Goal: Task Accomplishment & Management: Manage account settings

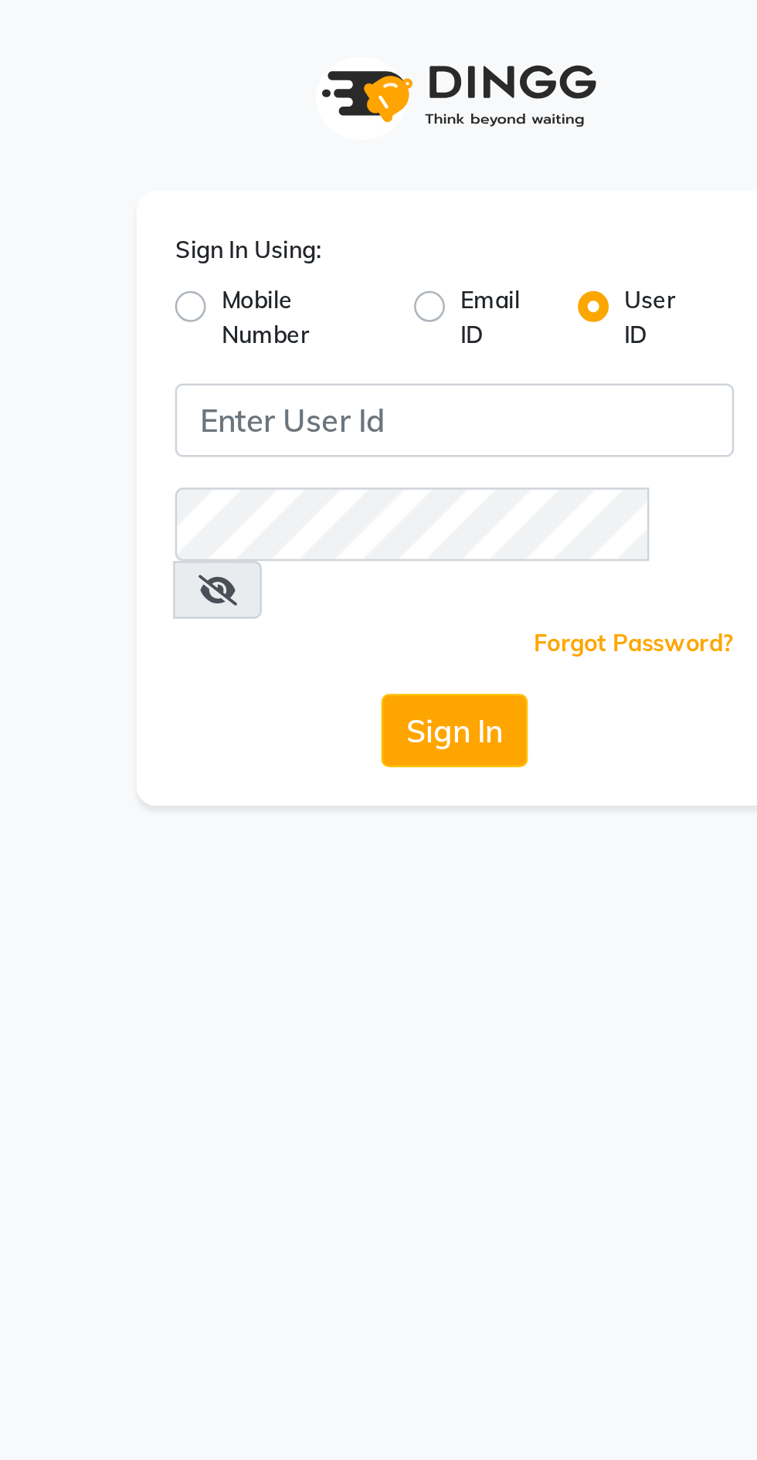
click at [302, 137] on label "Mobile Number" at bounding box center [317, 128] width 65 height 28
click at [295, 124] on input "Mobile Number" at bounding box center [290, 119] width 10 height 10
radio input "true"
radio input "false"
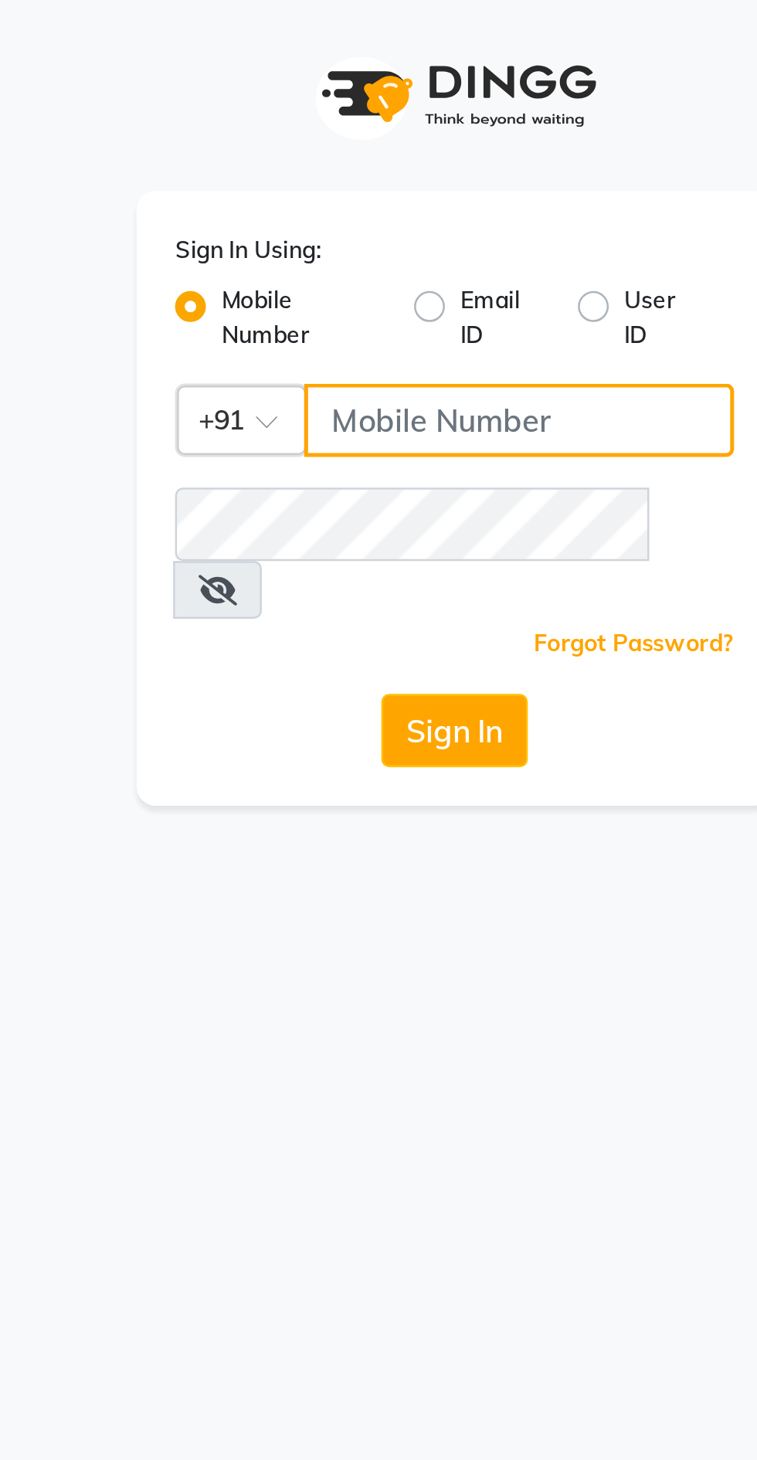
click at [354, 165] on input "Username" at bounding box center [404, 168] width 172 height 29
type input "9579966260"
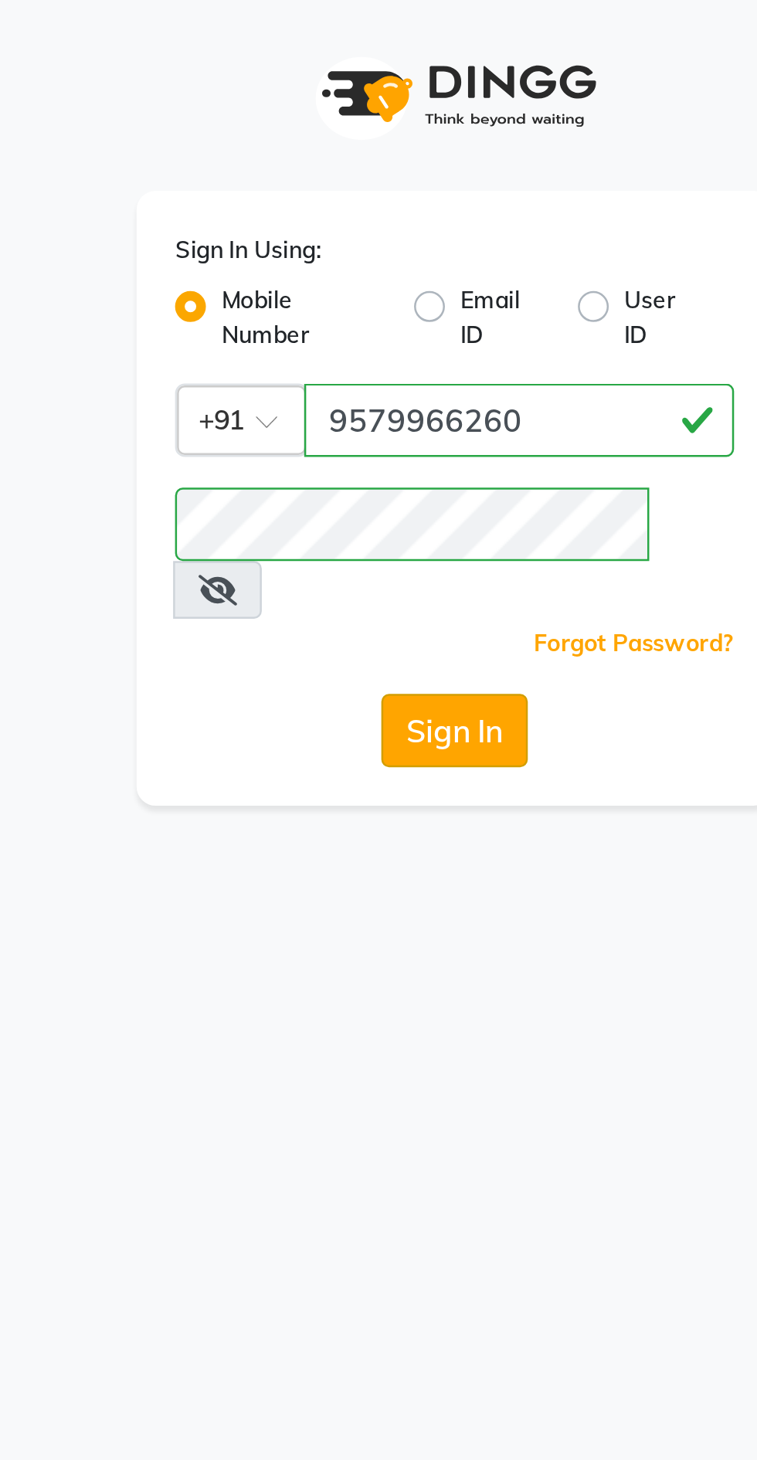
click at [399, 278] on button "Sign In" at bounding box center [378, 292] width 59 height 29
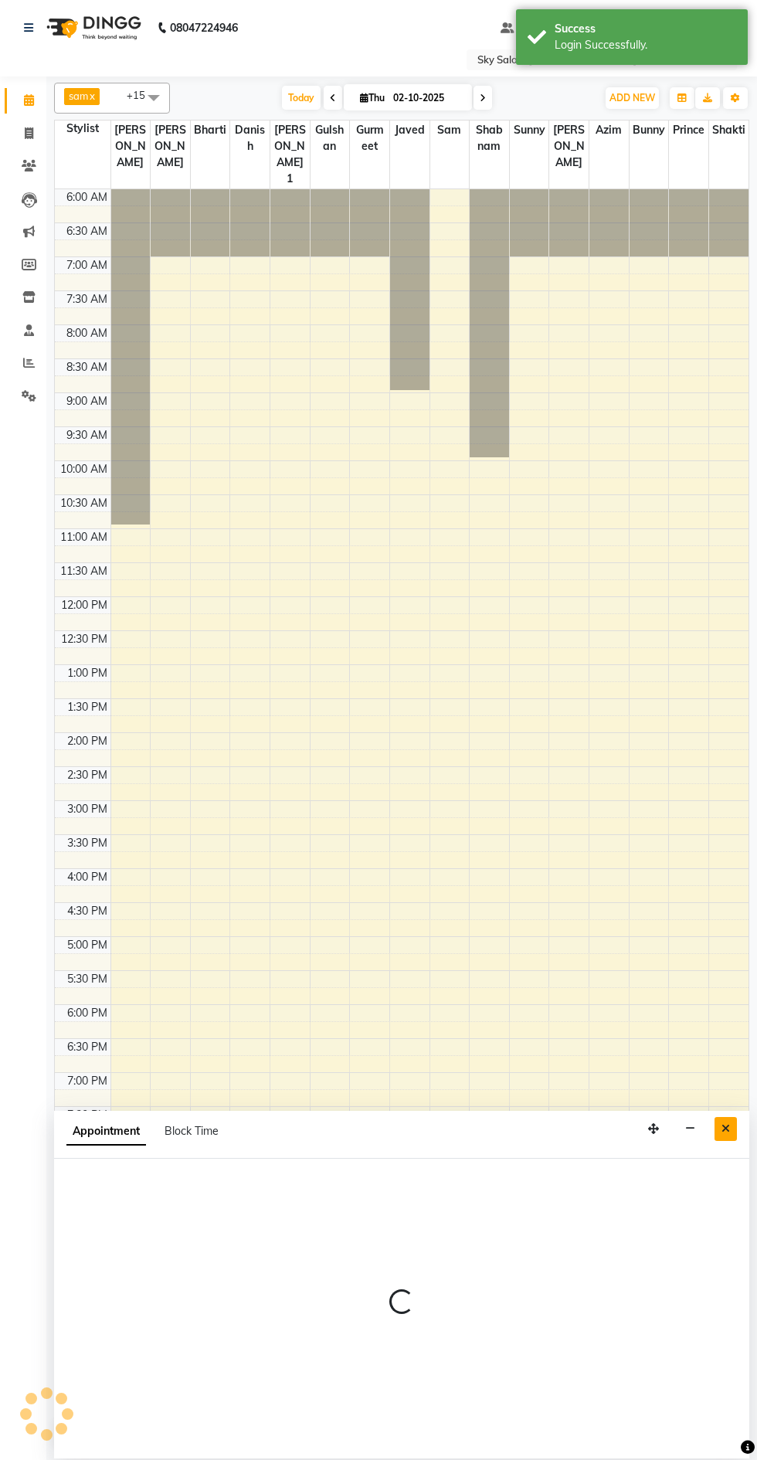
click at [726, 1133] on icon "Close" at bounding box center [726, 1128] width 8 height 11
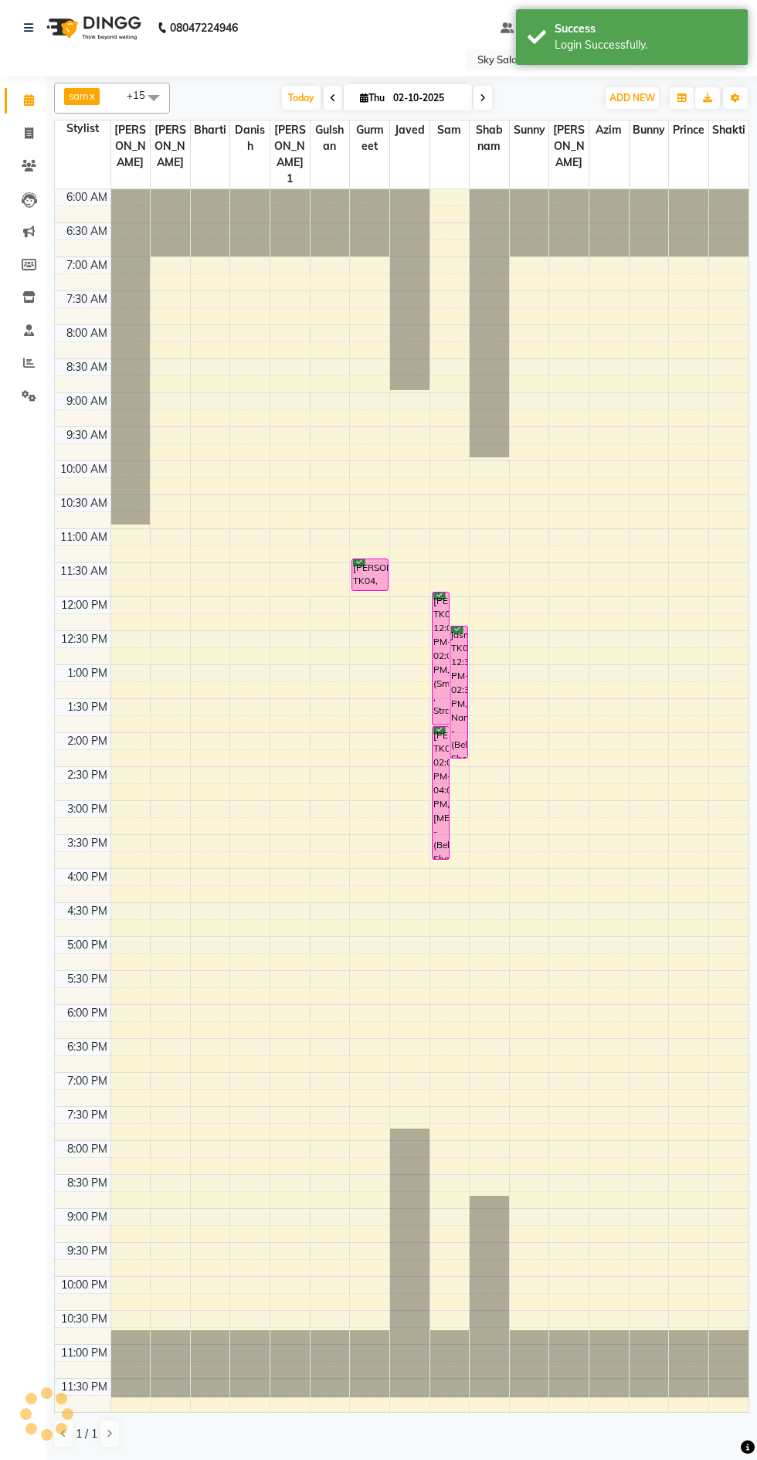
click at [63, 189] on div "6:00 AM" at bounding box center [86, 197] width 47 height 16
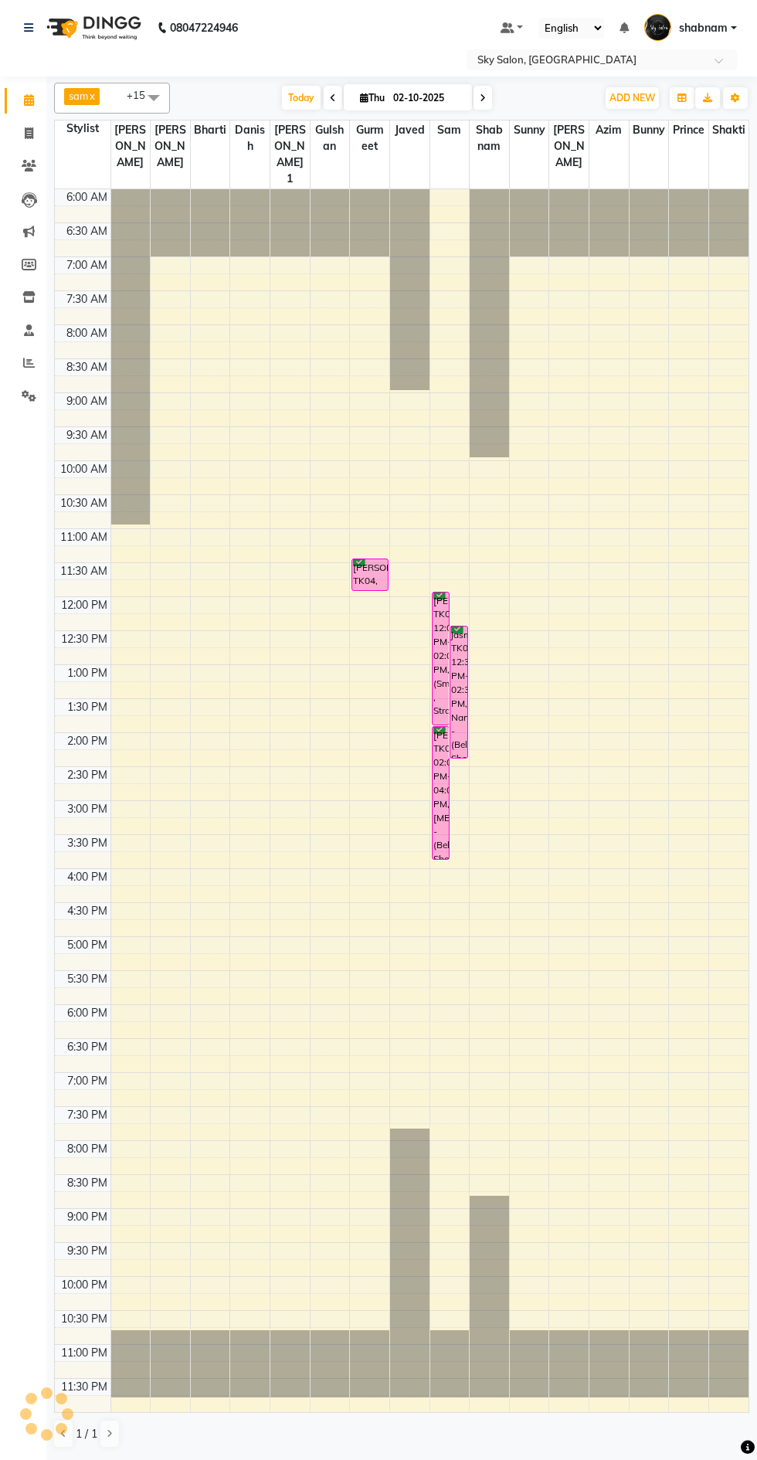
click at [329, 127] on span "Gulshan" at bounding box center [330, 139] width 39 height 36
click at [331, 97] on icon at bounding box center [333, 97] width 6 height 9
type input "01-10-2025"
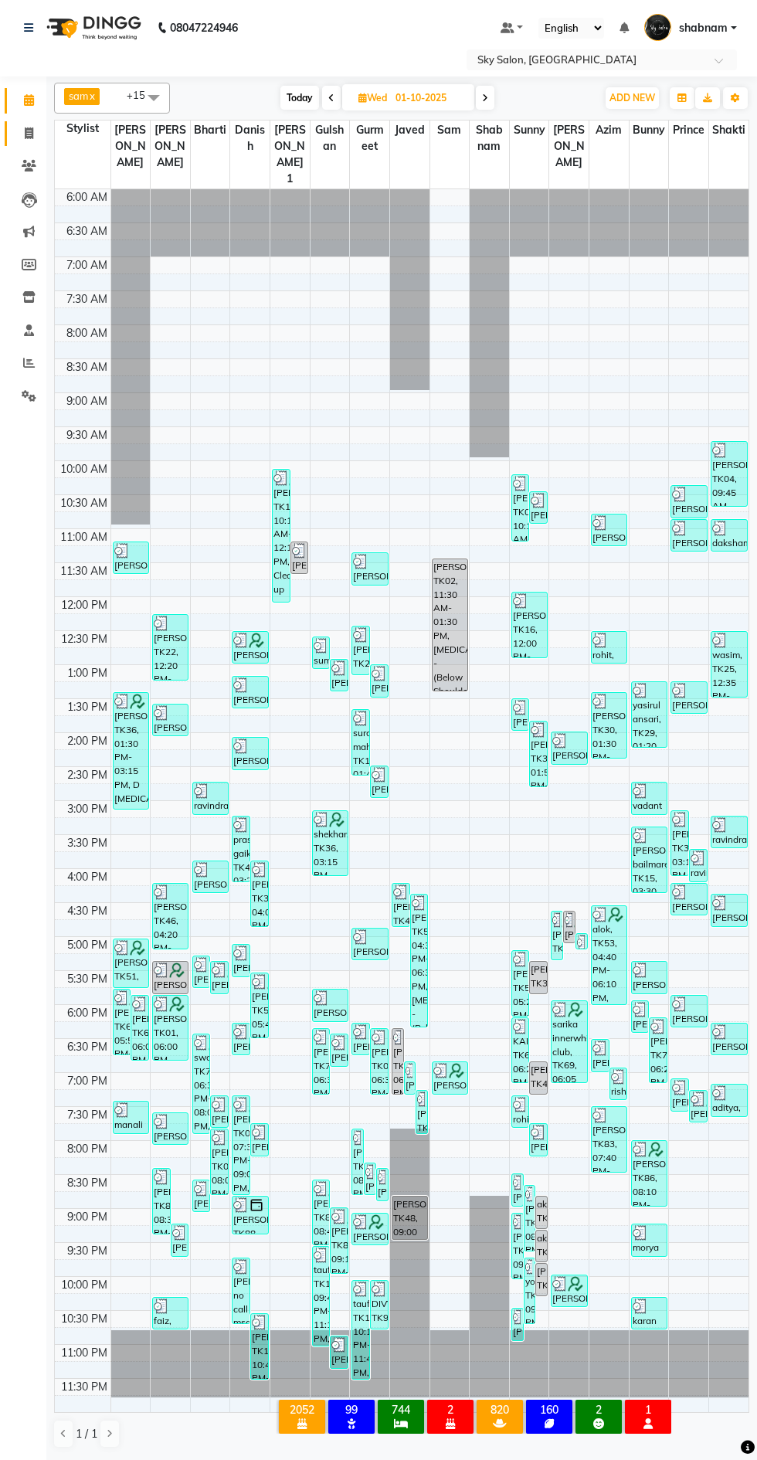
click at [32, 140] on span at bounding box center [28, 134] width 27 height 18
select select "service"
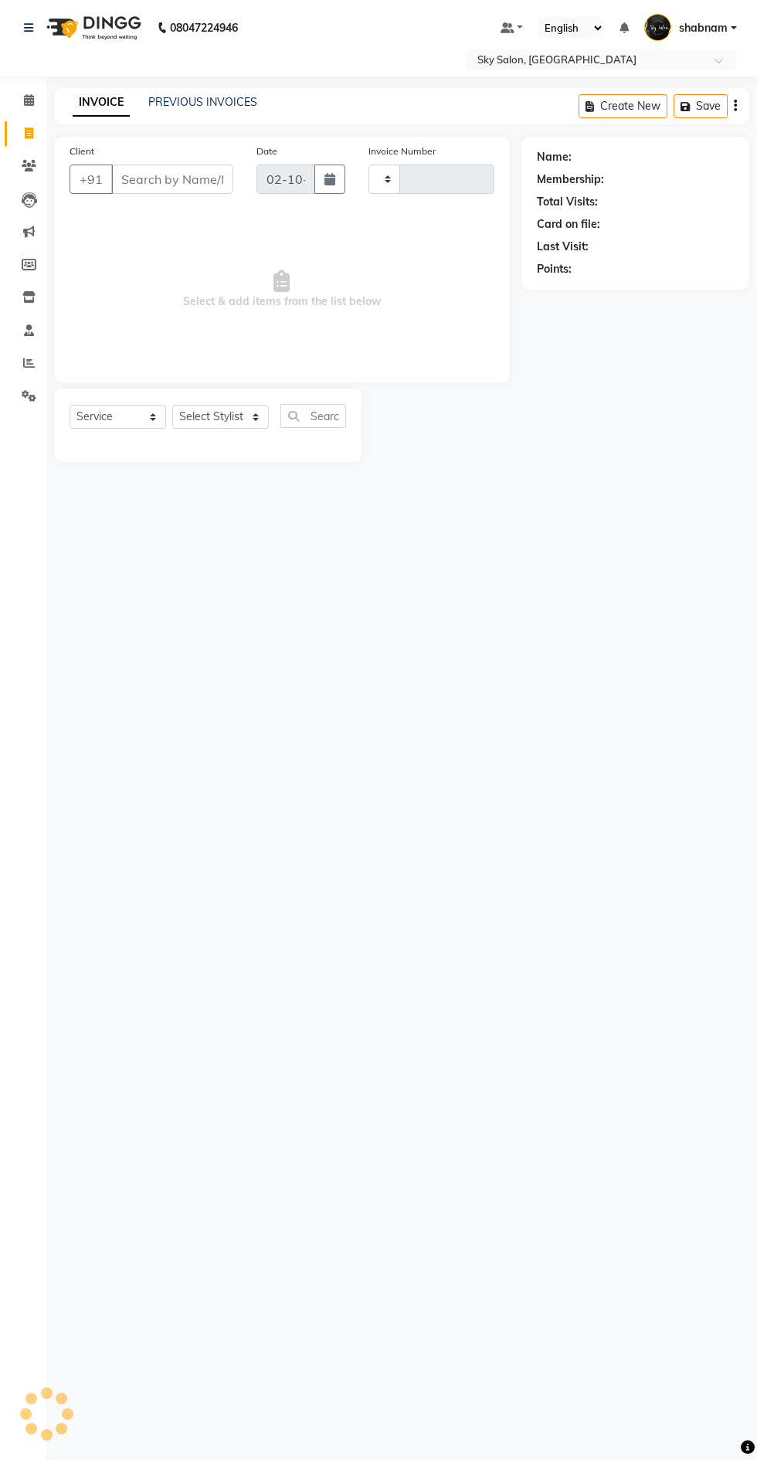
type input "14875"
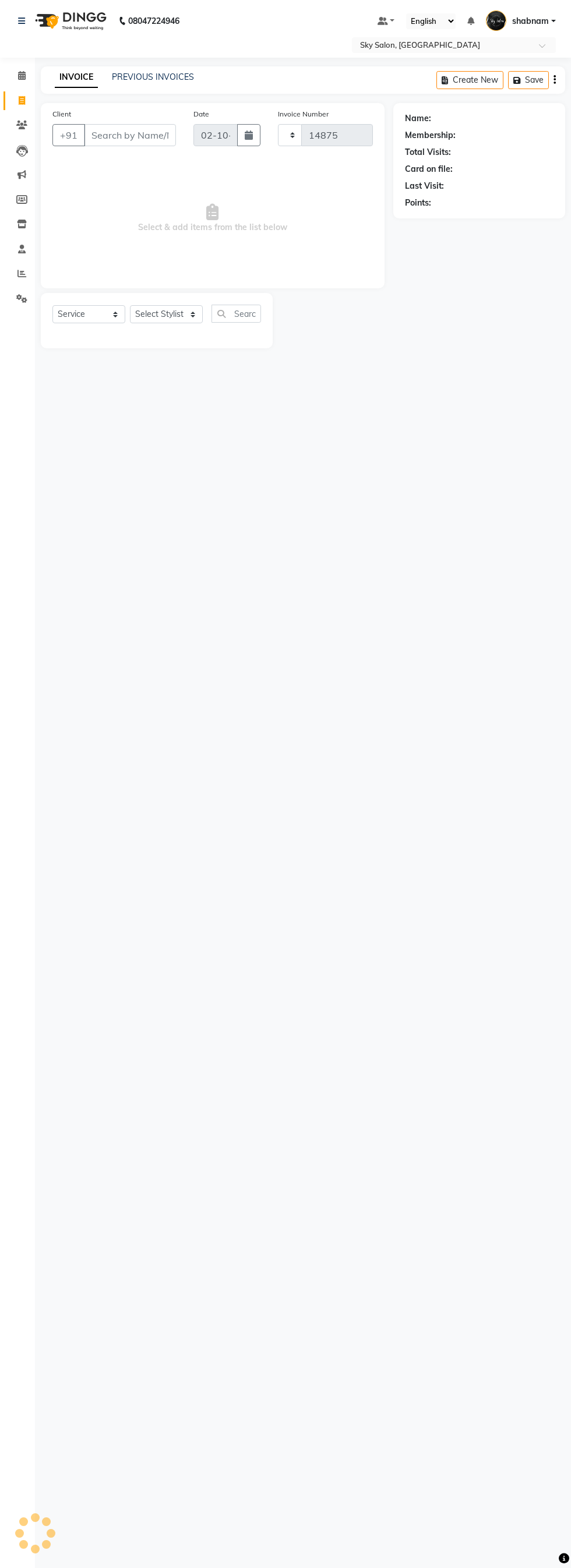
select select "3537"
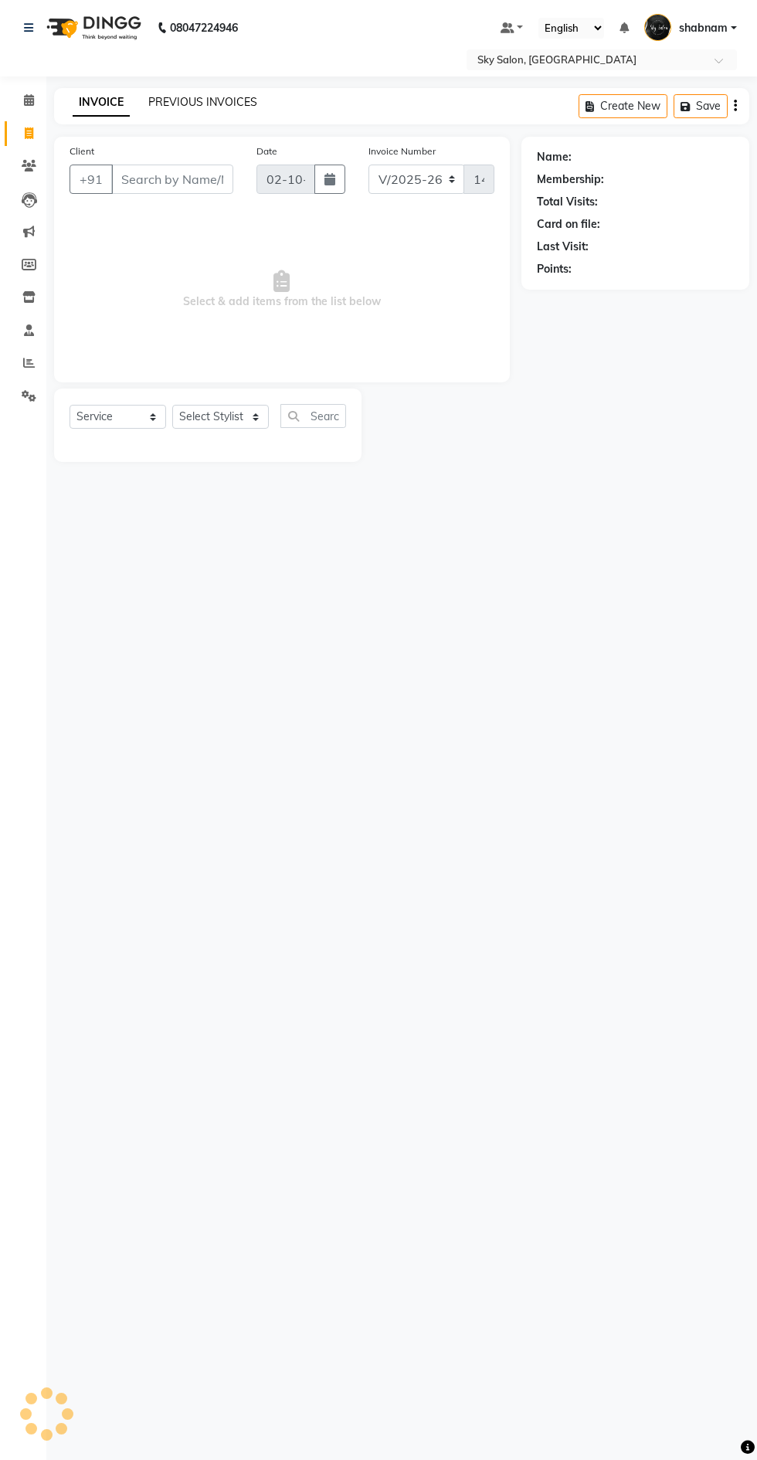
click at [201, 97] on link "PREVIOUS INVOICES" at bounding box center [202, 102] width 109 height 14
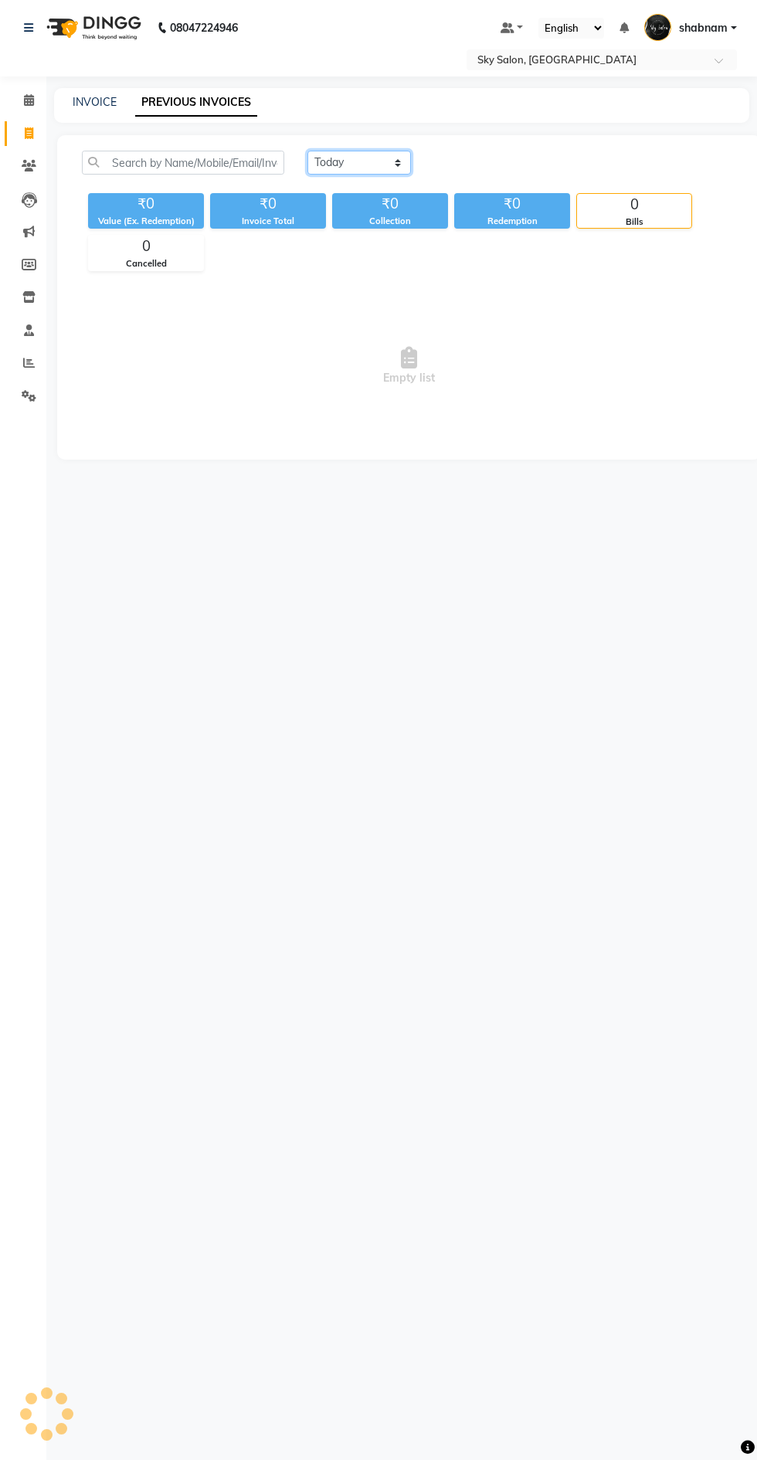
click at [334, 162] on select "[DATE] [DATE] Custom Range" at bounding box center [359, 163] width 104 height 24
select select "range"
click at [307, 151] on select "[DATE] [DATE] Custom Range" at bounding box center [359, 163] width 104 height 24
click at [478, 159] on input "02-10-2025" at bounding box center [485, 163] width 108 height 22
select select "10"
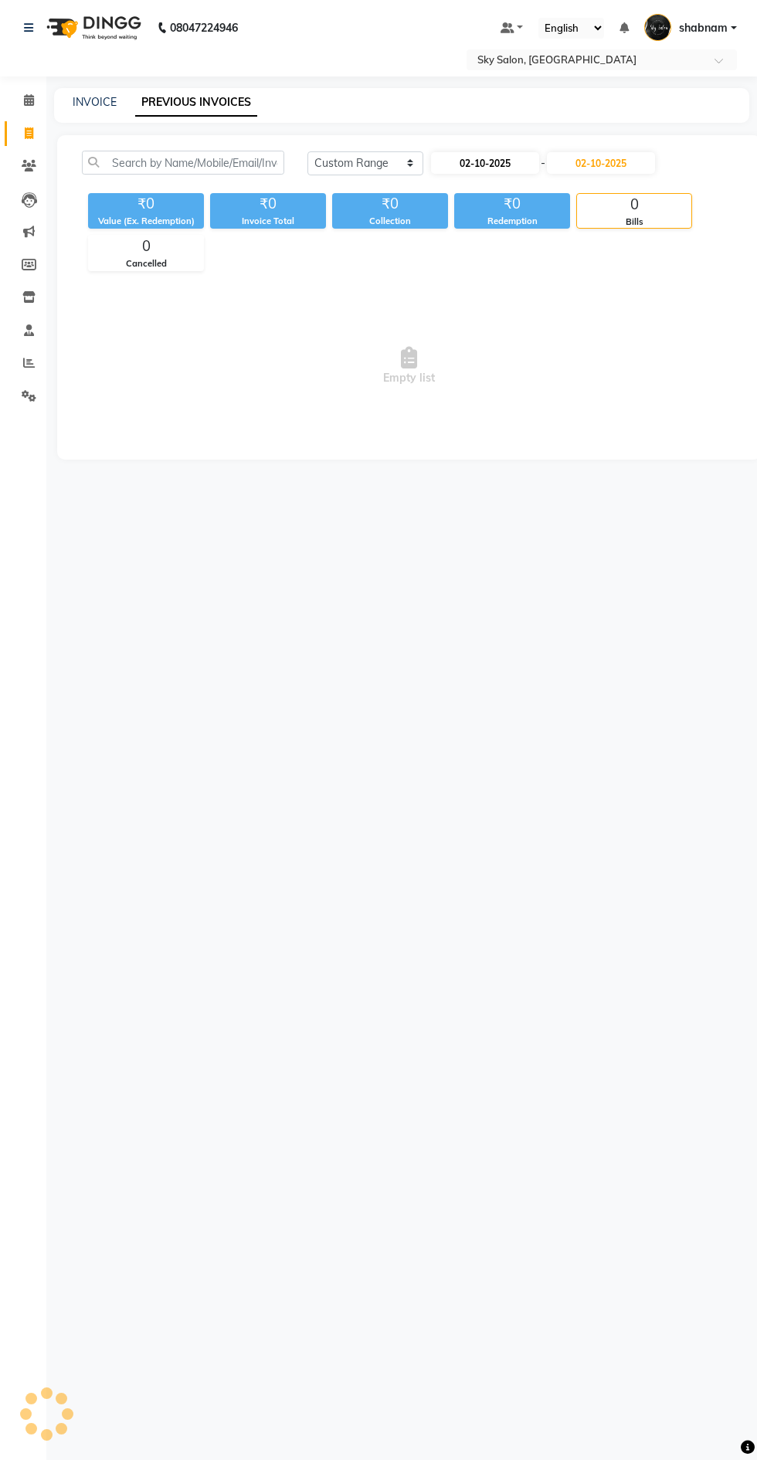
select select "2025"
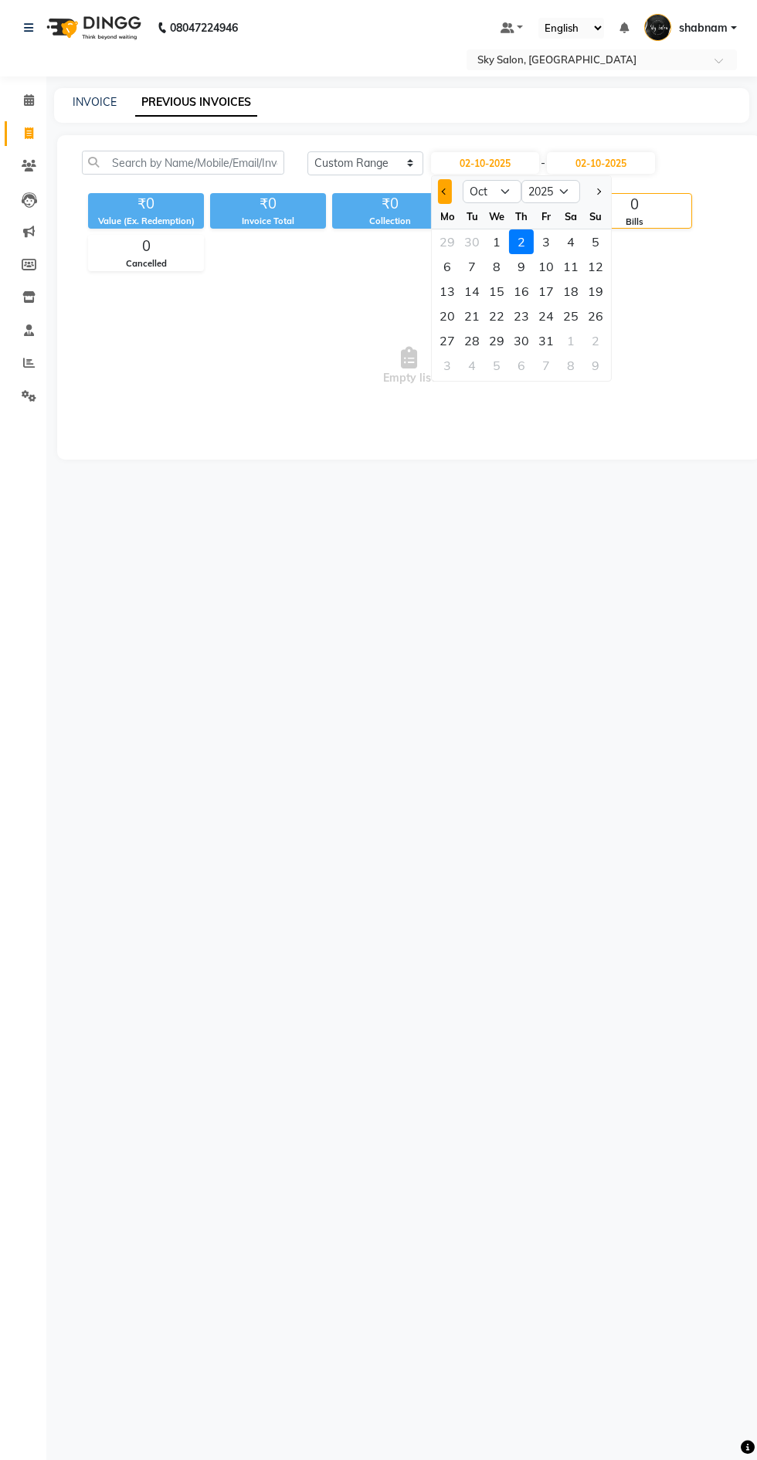
click at [445, 191] on span "Previous month" at bounding box center [445, 191] width 6 height 6
select select "9"
click at [470, 357] on div "7" at bounding box center [472, 365] width 25 height 25
type input "07-10-2025"
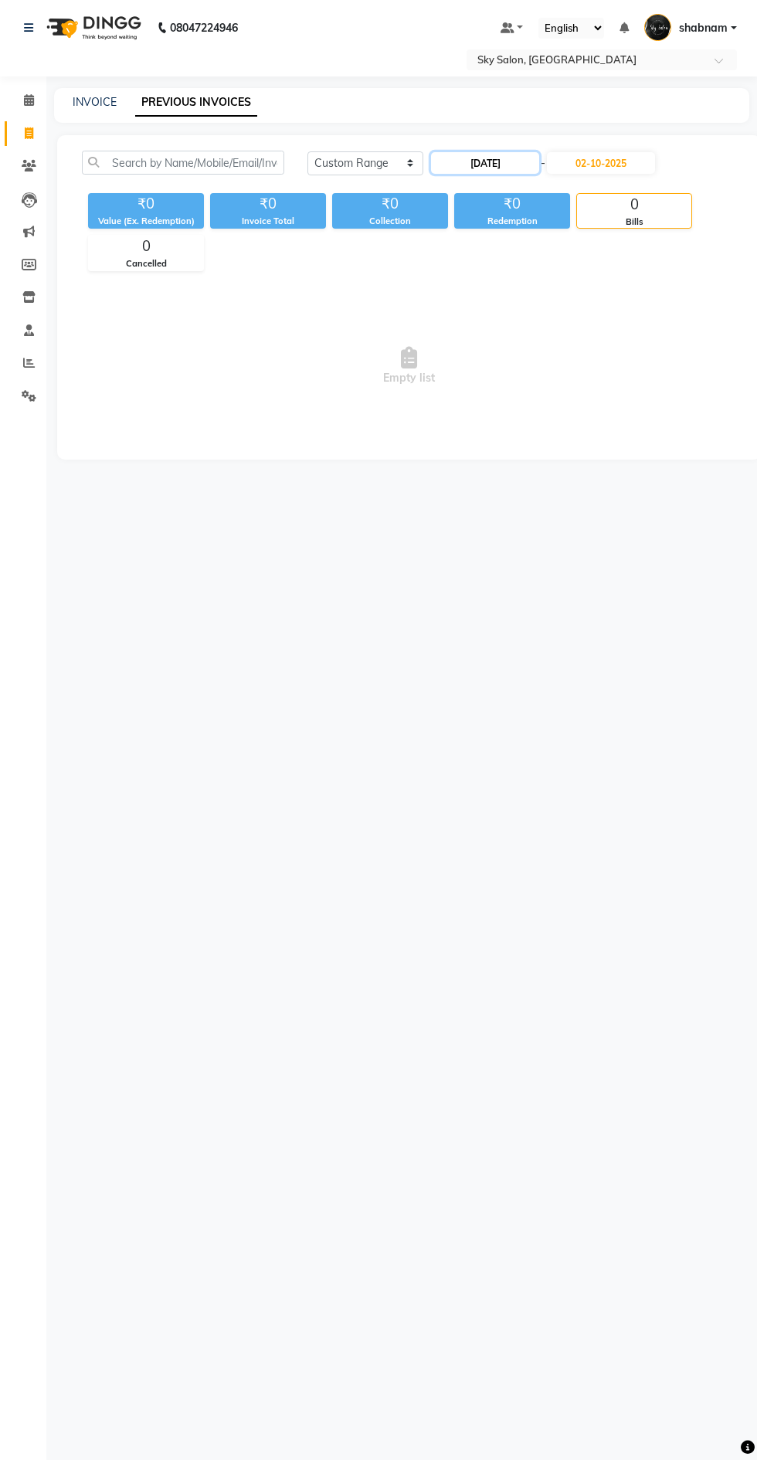
click at [477, 160] on input "07-10-2025" at bounding box center [485, 163] width 108 height 22
select select "10"
select select "2025"
click at [393, 167] on select "[DATE] [DATE] Custom Range" at bounding box center [359, 163] width 104 height 24
click at [307, 151] on select "[DATE] [DATE] Custom Range" at bounding box center [359, 163] width 104 height 24
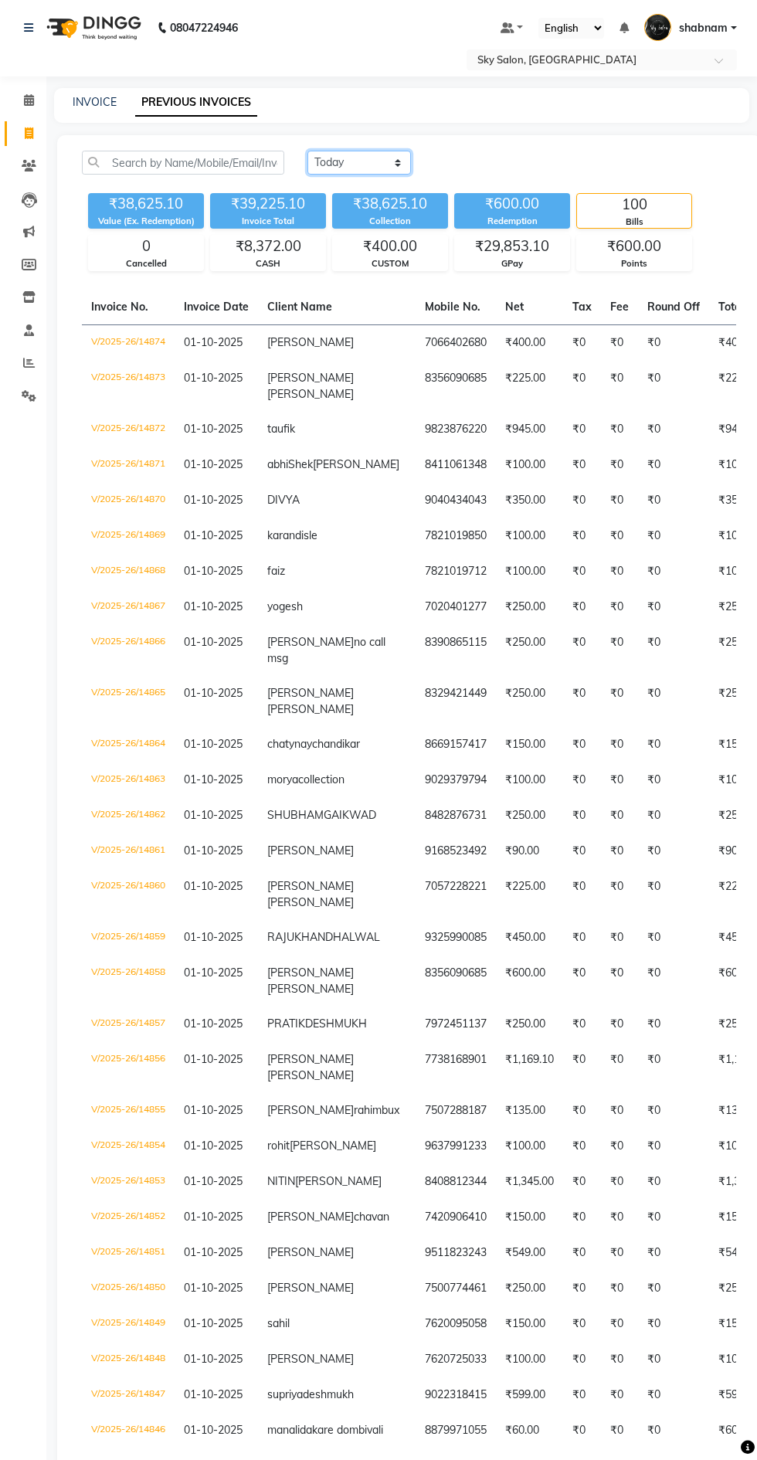
click at [392, 165] on select "[DATE] [DATE] Custom Range" at bounding box center [359, 163] width 104 height 24
select select "range"
click at [307, 151] on select "[DATE] [DATE] Custom Range" at bounding box center [359, 163] width 104 height 24
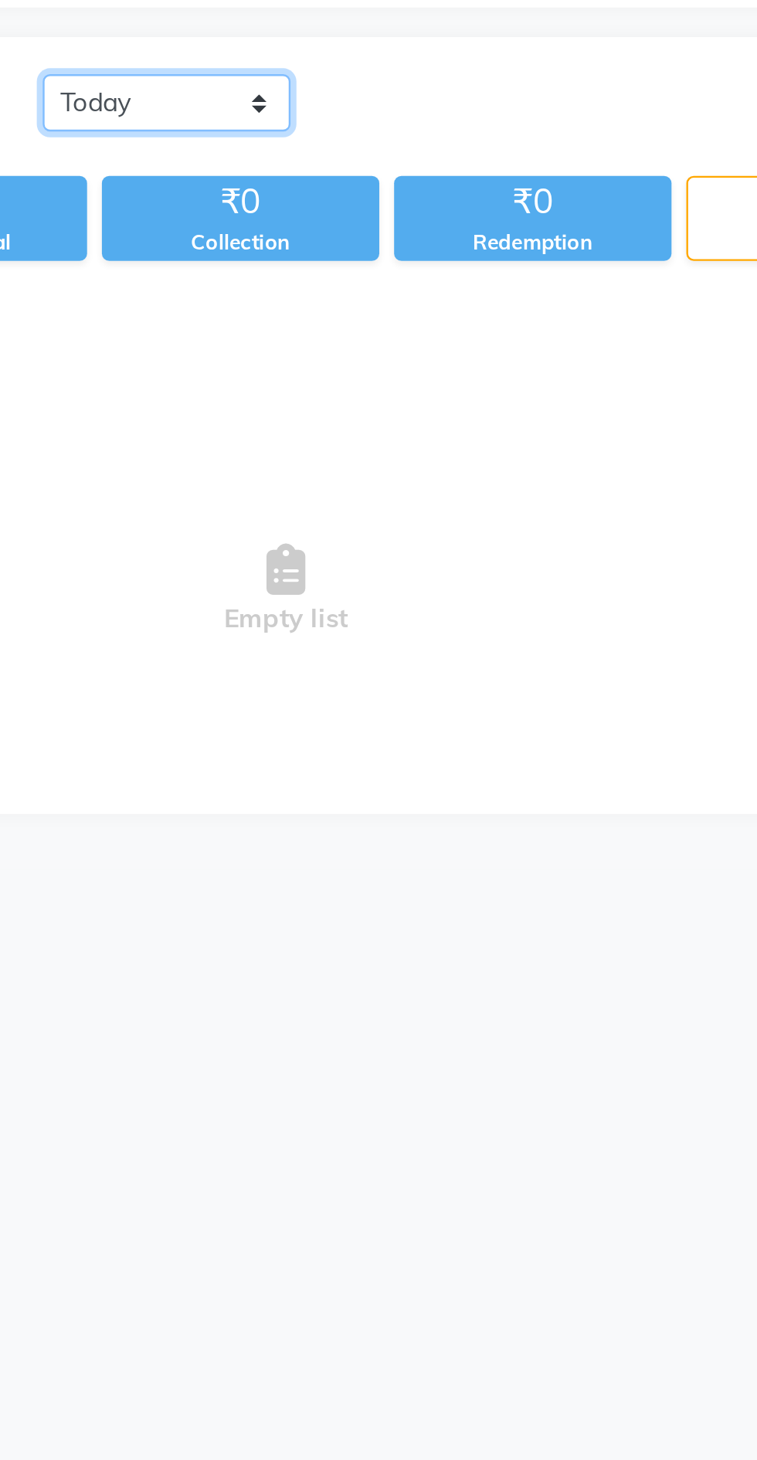
click at [392, 163] on select "[DATE] [DATE] Custom Range" at bounding box center [359, 163] width 104 height 24
select select "range"
click at [307, 151] on select "[DATE] [DATE] Custom Range" at bounding box center [359, 163] width 104 height 24
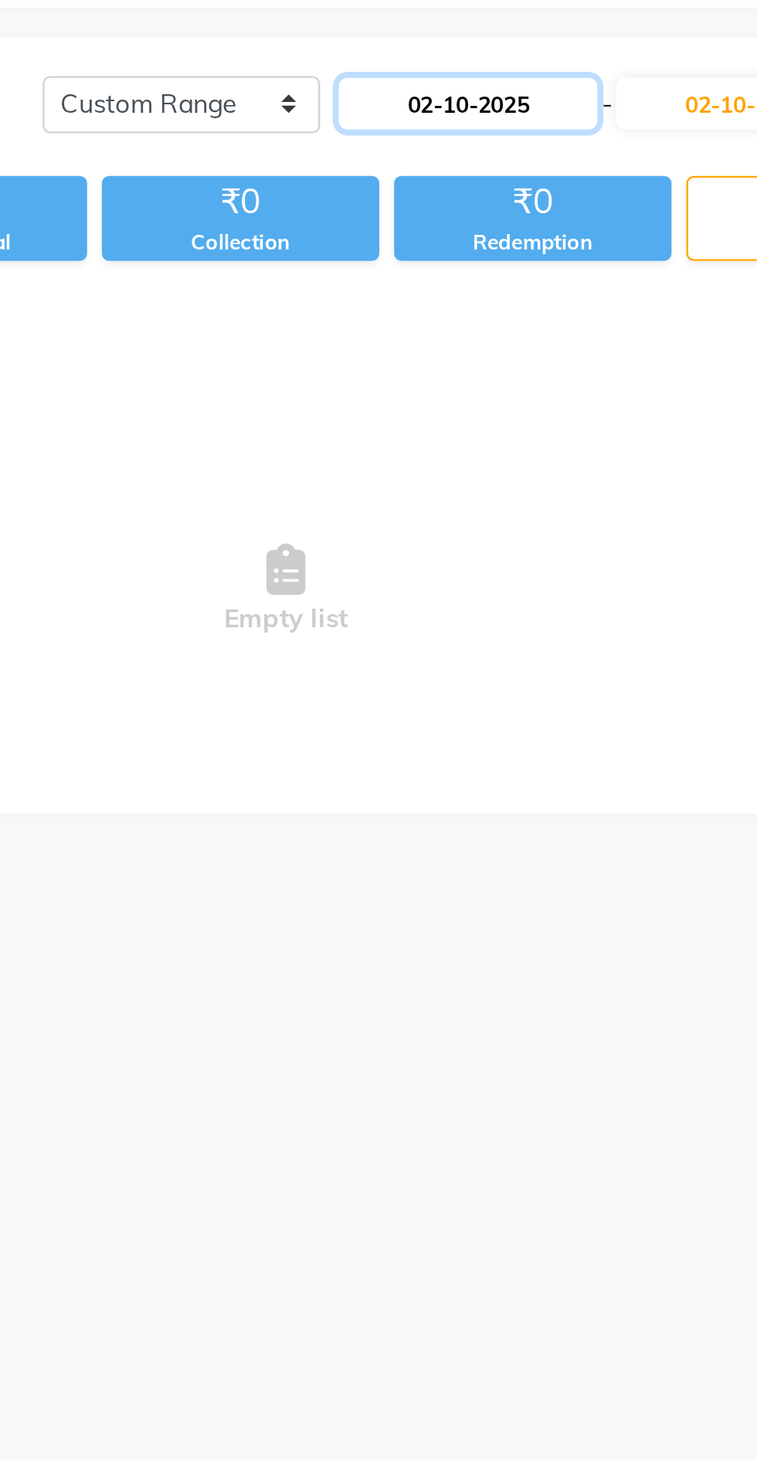
click at [510, 164] on input "02-10-2025" at bounding box center [485, 163] width 108 height 22
select select "10"
select select "2025"
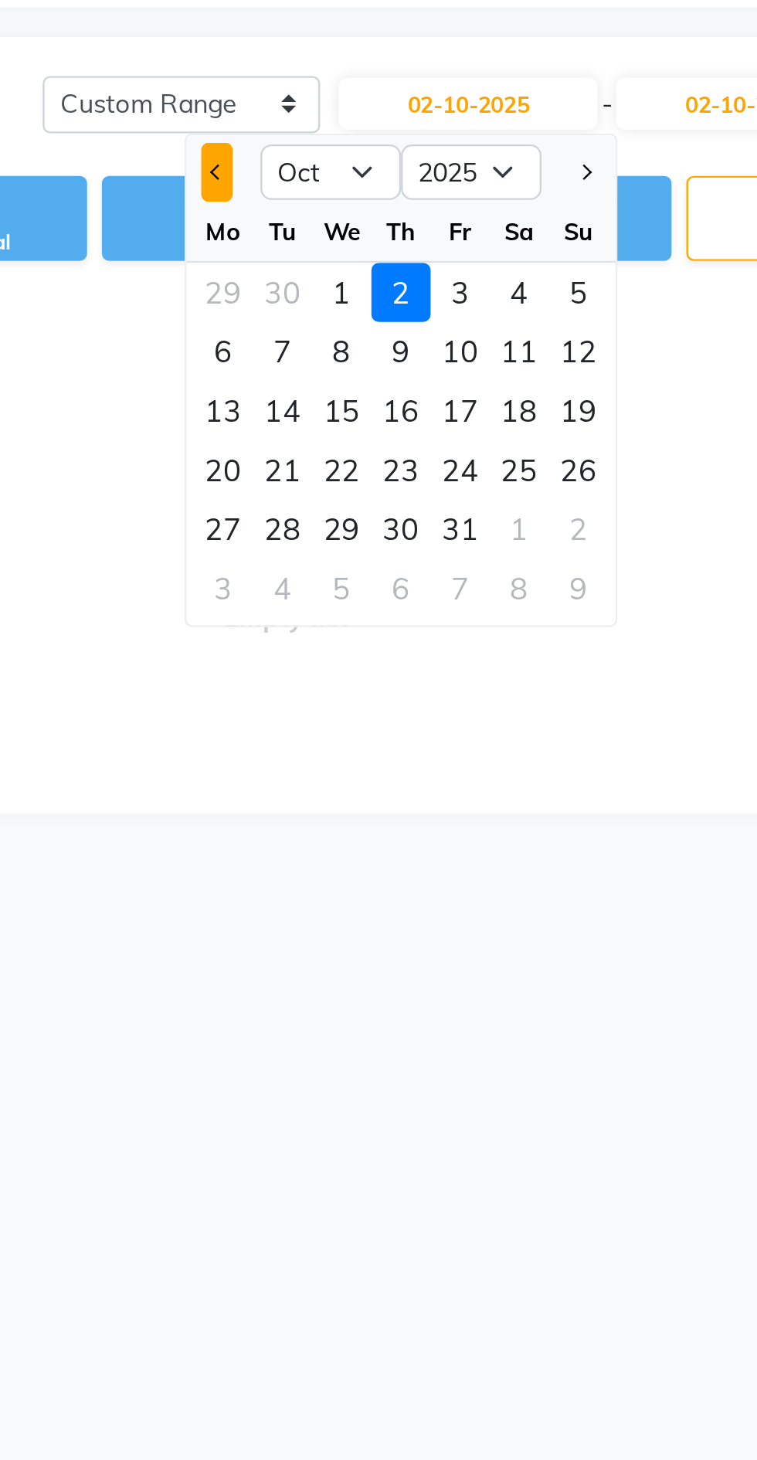
click at [377, 197] on button "Previous month" at bounding box center [380, 191] width 13 height 25
select select "9"
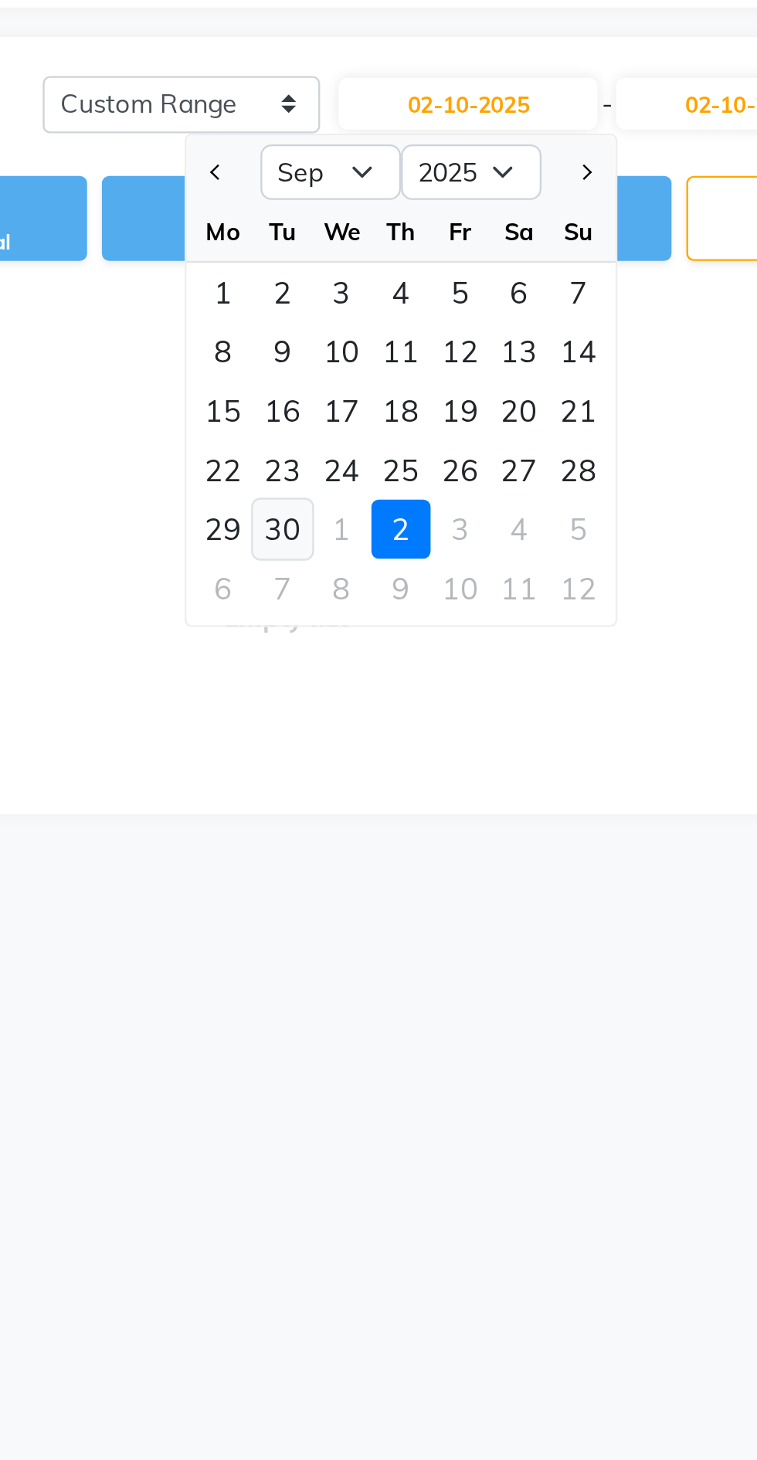
click at [411, 336] on div "30" at bounding box center [408, 340] width 25 height 25
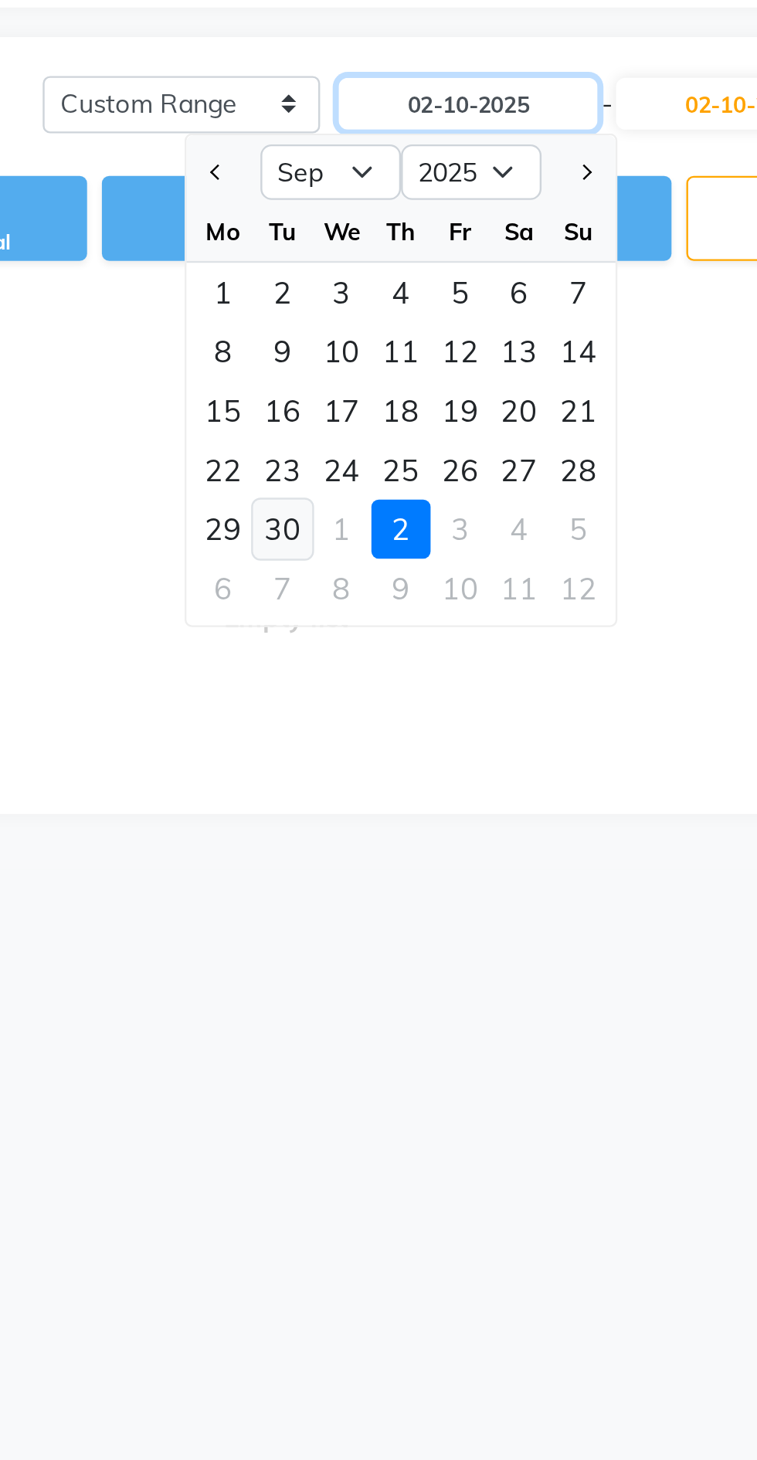
type input "30-09-2025"
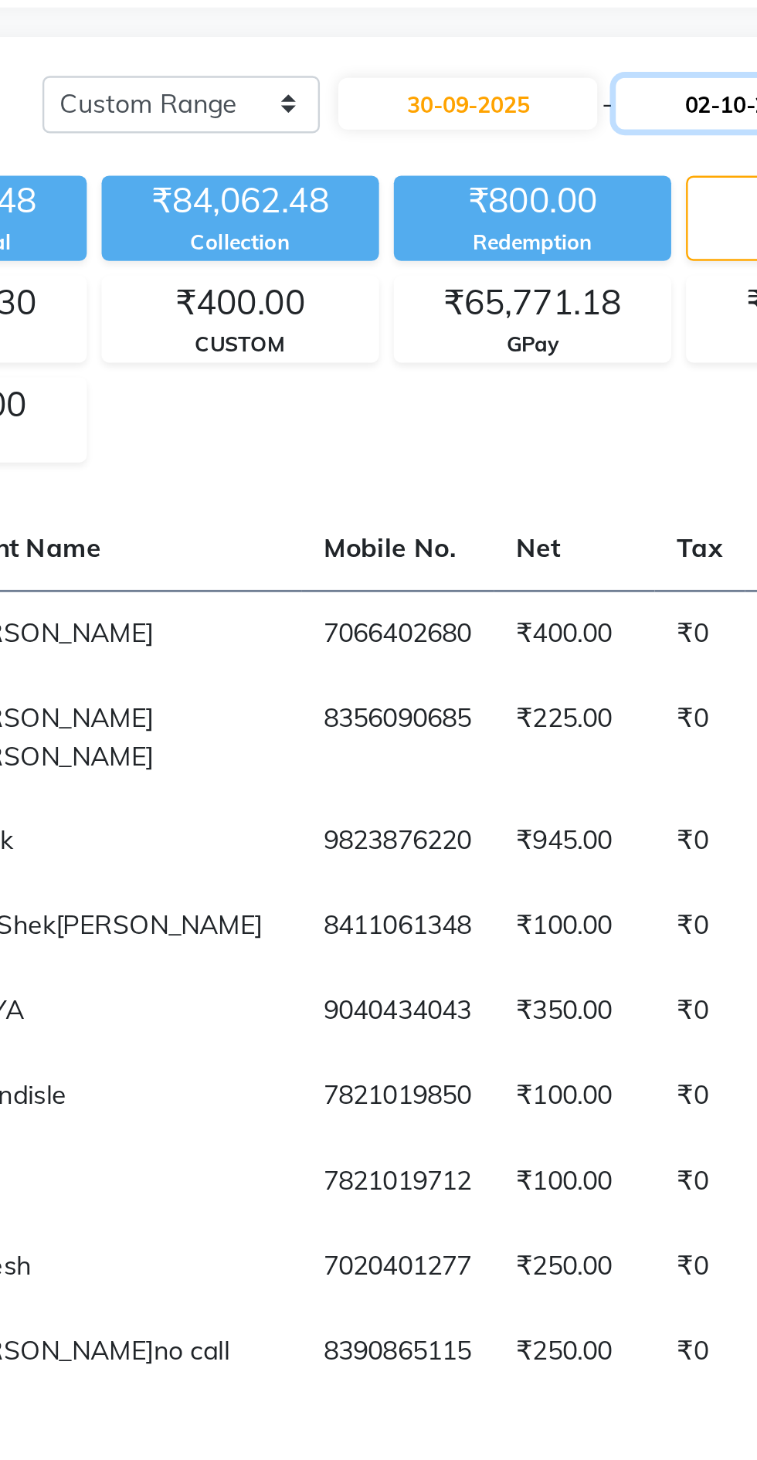
click at [576, 165] on input "02-10-2025" at bounding box center [601, 163] width 108 height 22
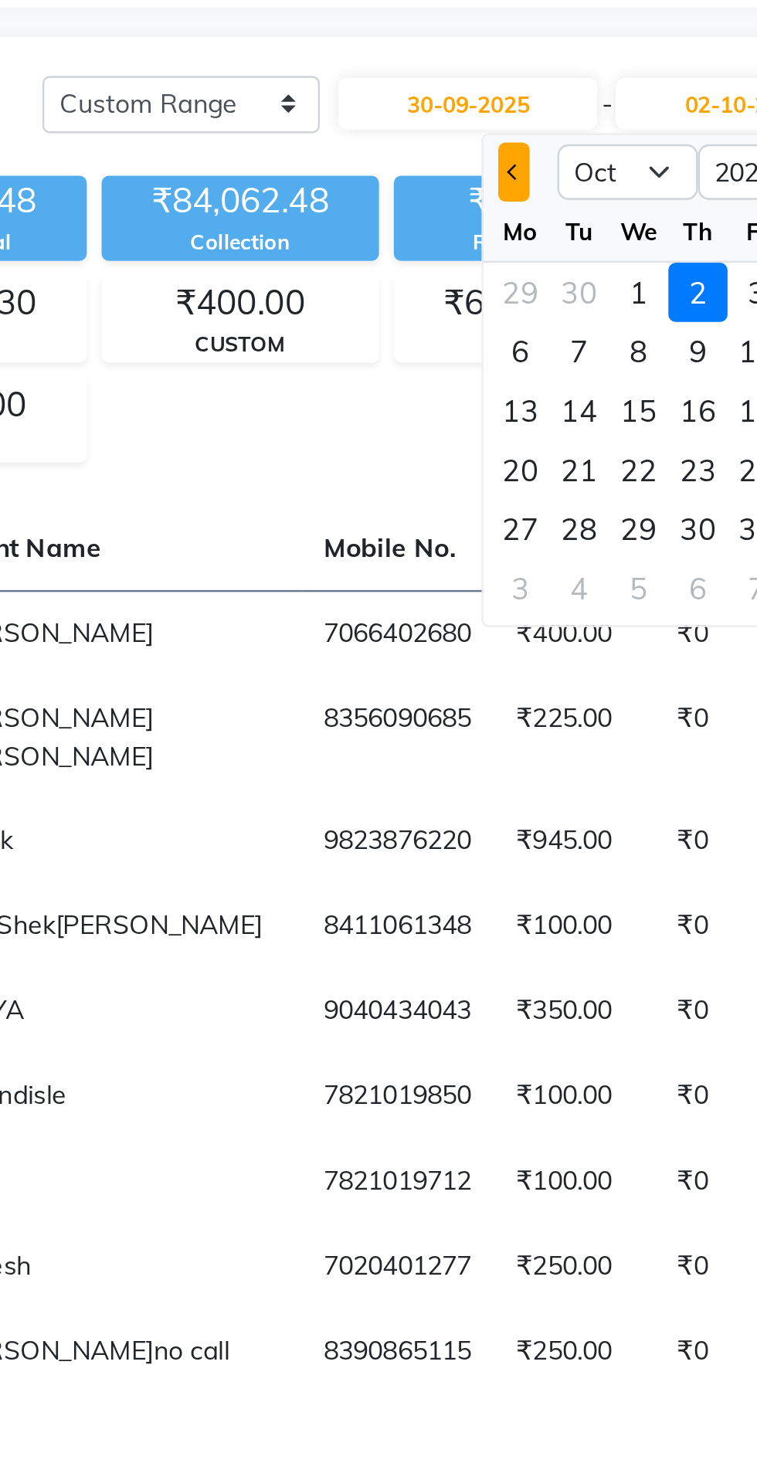
click at [501, 197] on button "Previous month" at bounding box center [503, 191] width 13 height 25
select select "9"
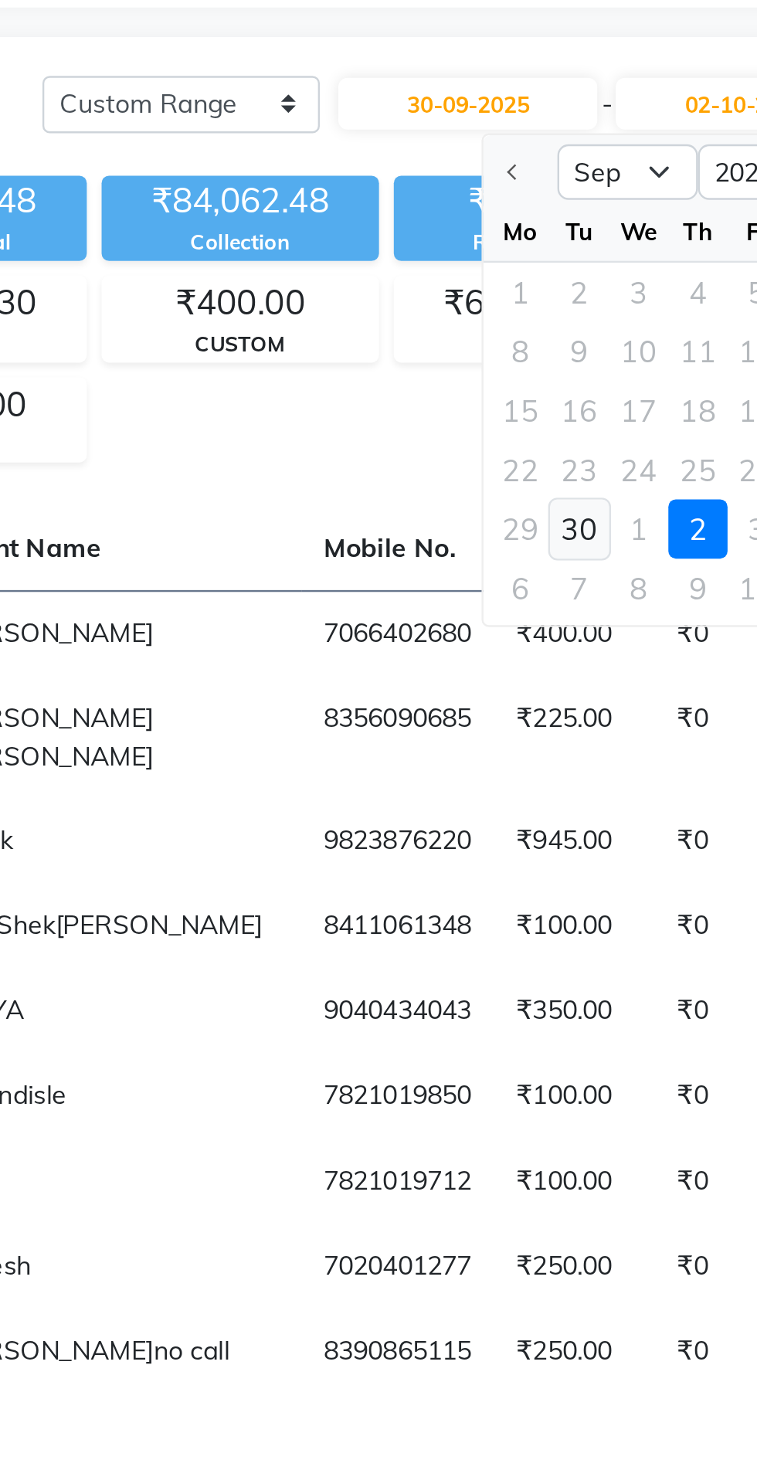
click at [538, 338] on div "30" at bounding box center [531, 340] width 25 height 25
type input "30-09-2025"
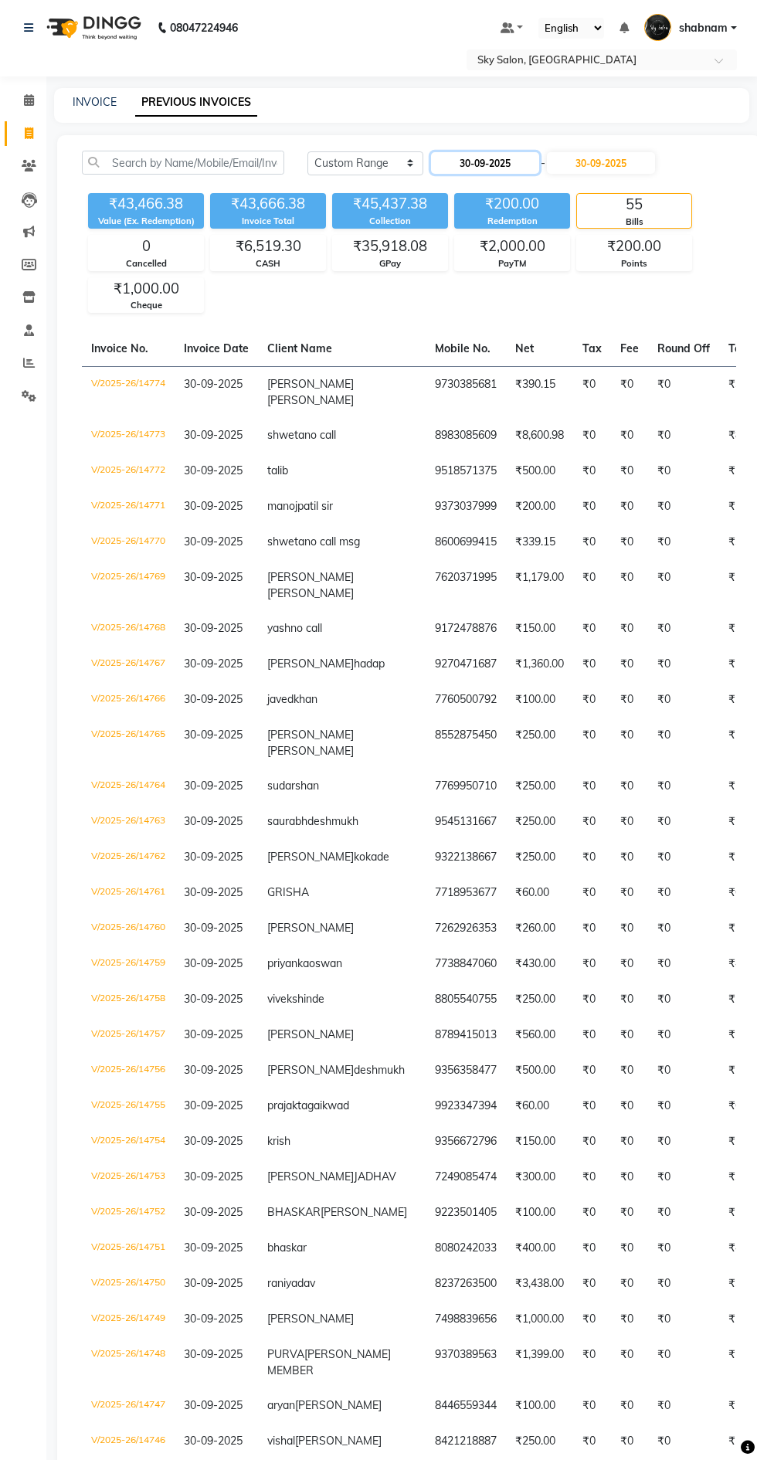
click at [504, 166] on input "30-09-2025" at bounding box center [485, 163] width 108 height 22
select select "9"
select select "2025"
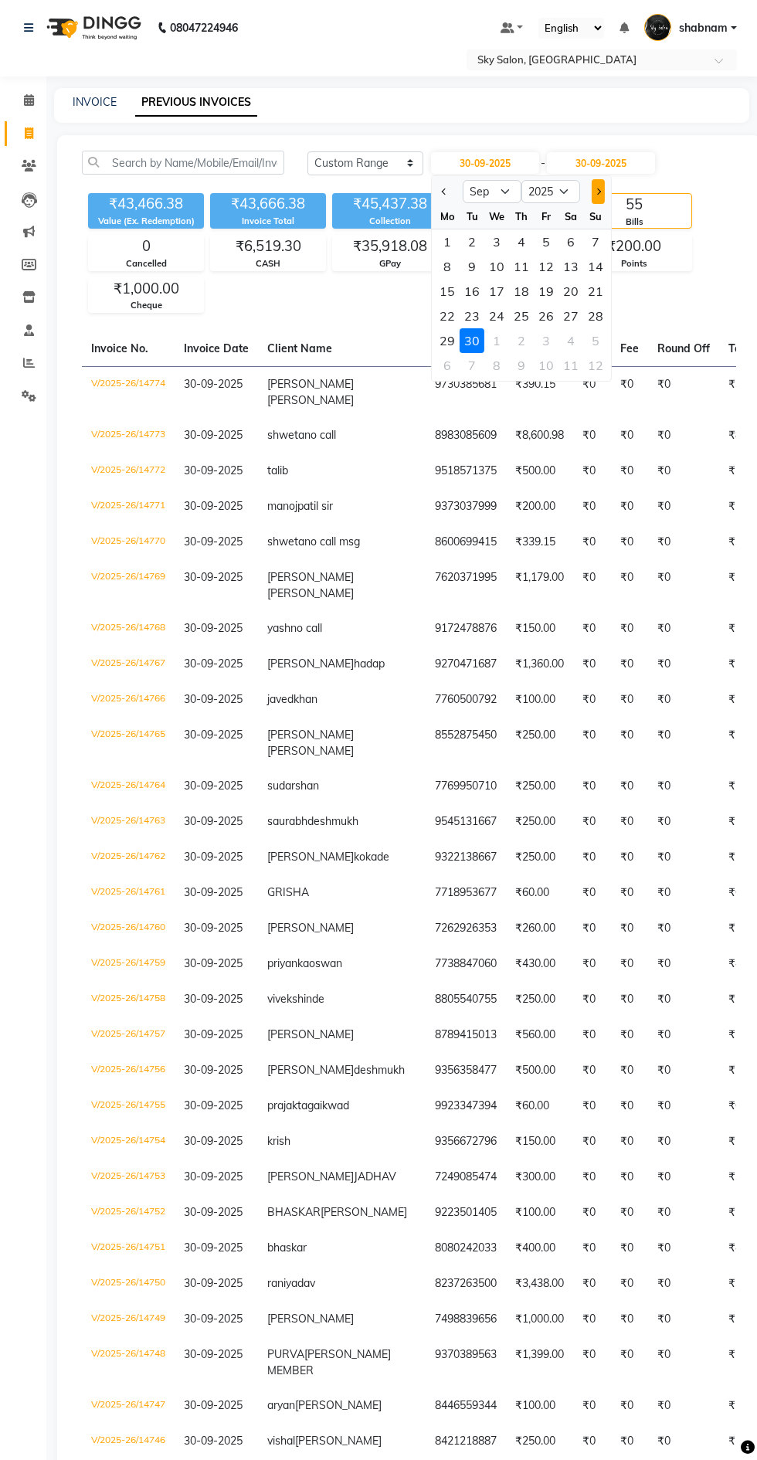
click at [597, 191] on span "Next month" at bounding box center [598, 191] width 6 height 6
select select "10"
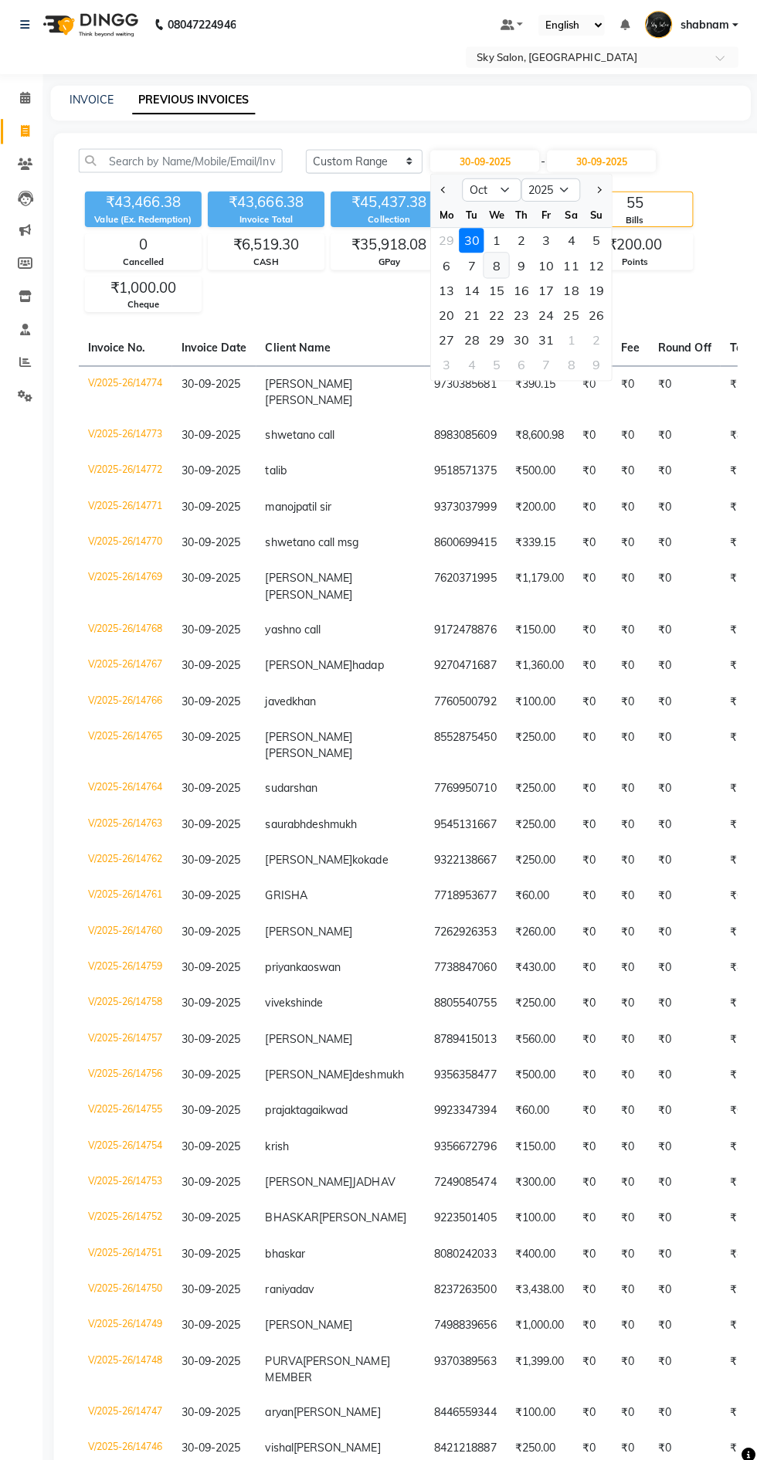
click at [497, 260] on div "8" at bounding box center [496, 266] width 25 height 25
type input "08-10-2025"
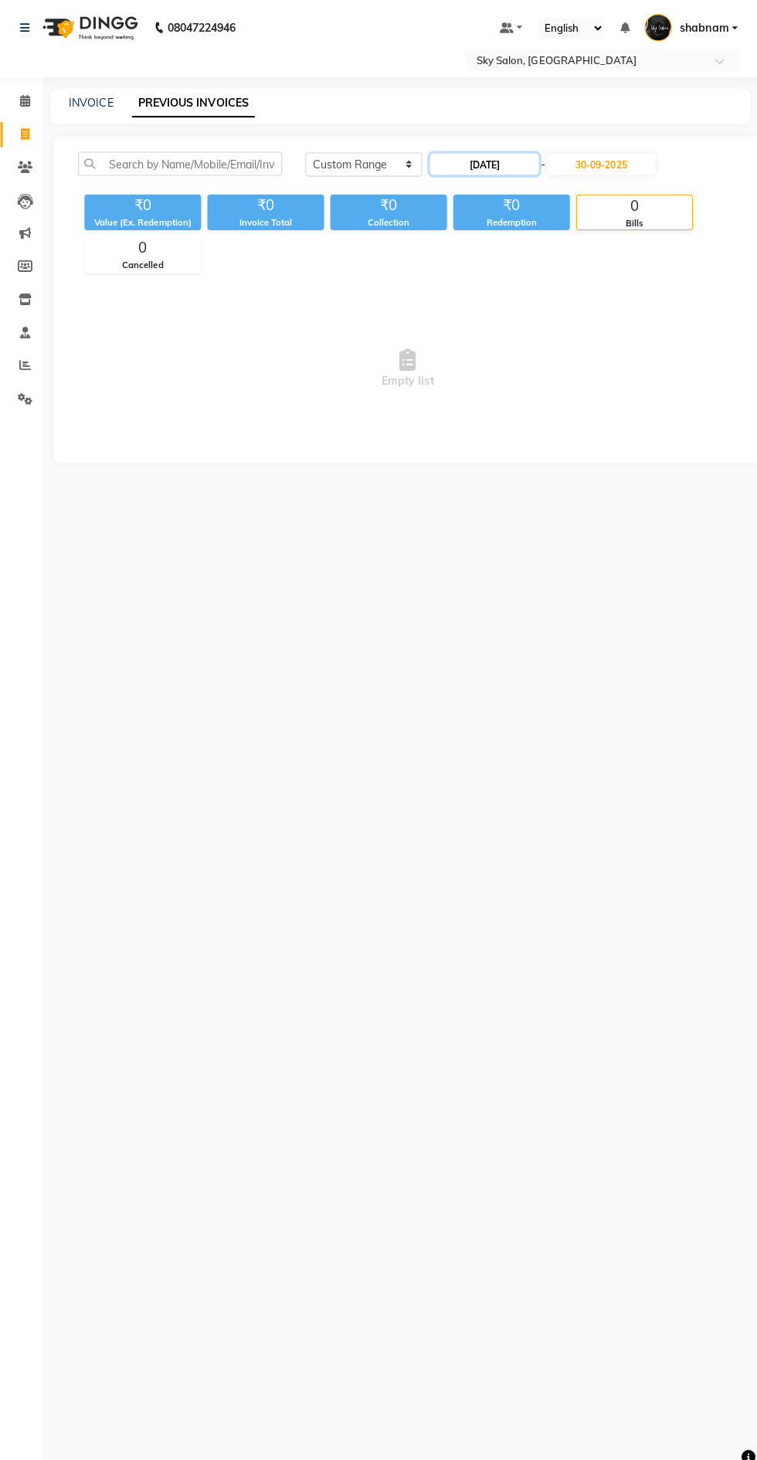
click at [501, 161] on input "08-10-2025" at bounding box center [485, 163] width 108 height 22
select select "10"
select select "2025"
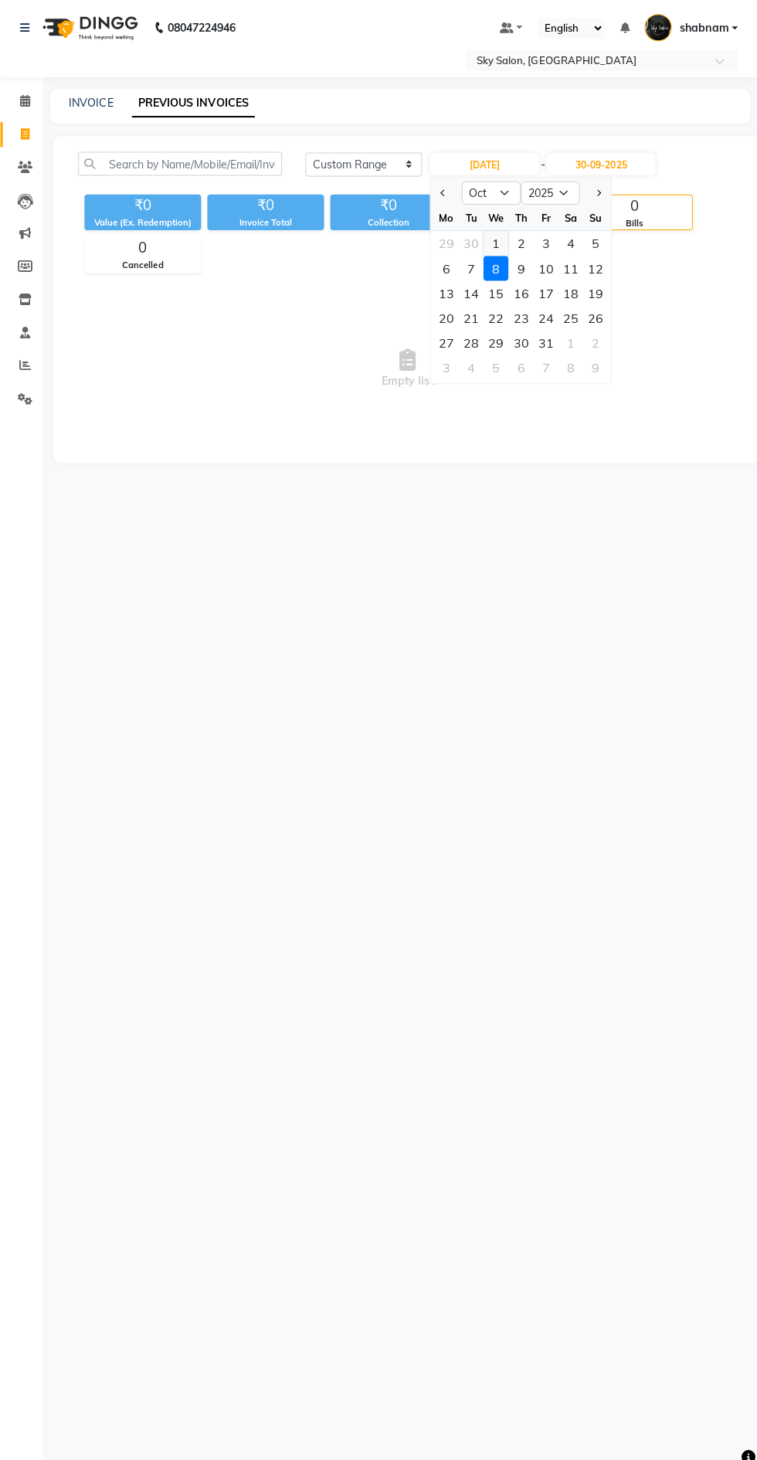
click at [496, 241] on div "1" at bounding box center [496, 241] width 25 height 25
type input "01-10-2025"
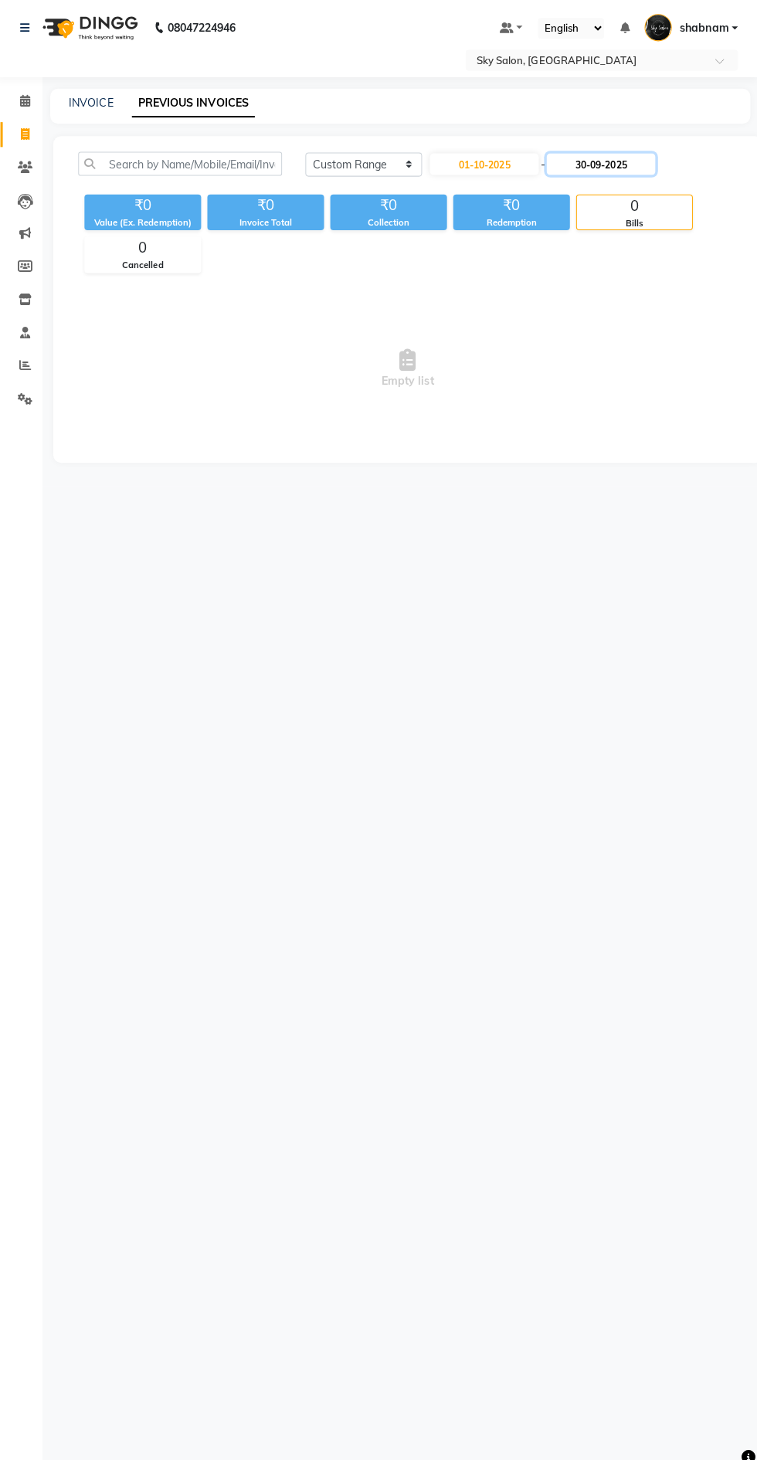
click at [616, 160] on input "30-09-2025" at bounding box center [601, 163] width 108 height 22
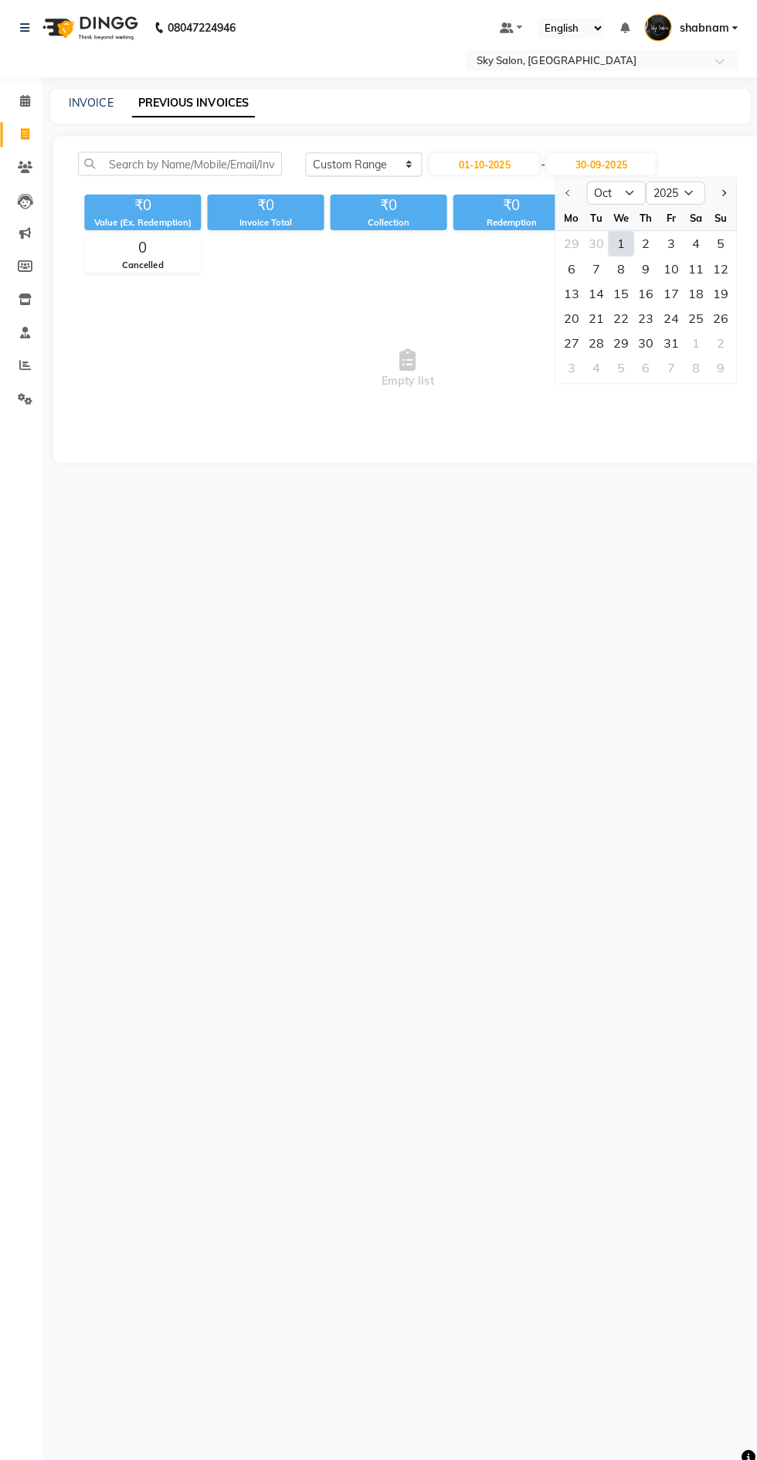
click at [617, 239] on div "1" at bounding box center [621, 241] width 25 height 25
type input "01-10-2025"
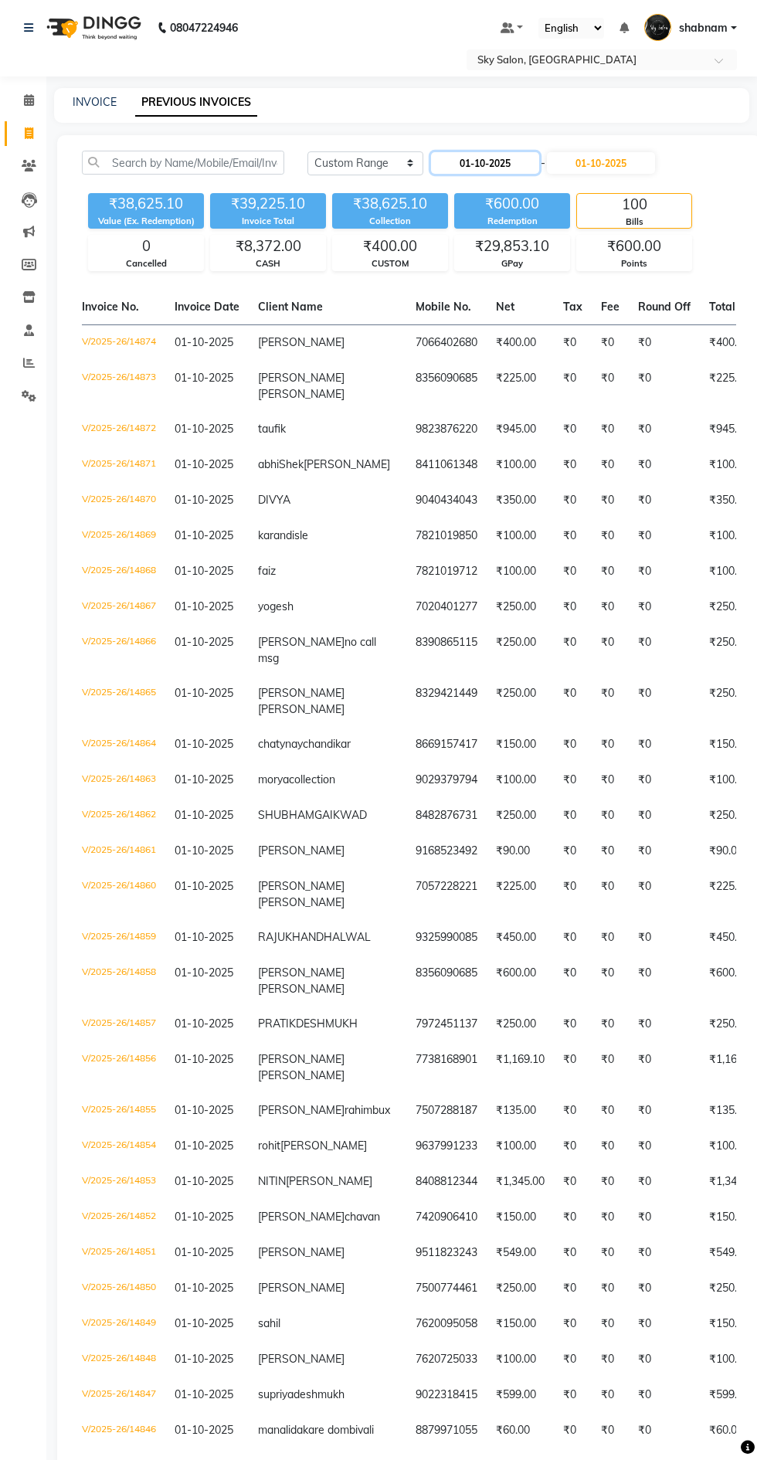
click at [503, 165] on input "01-10-2025" at bounding box center [485, 163] width 108 height 22
select select "10"
select select "2025"
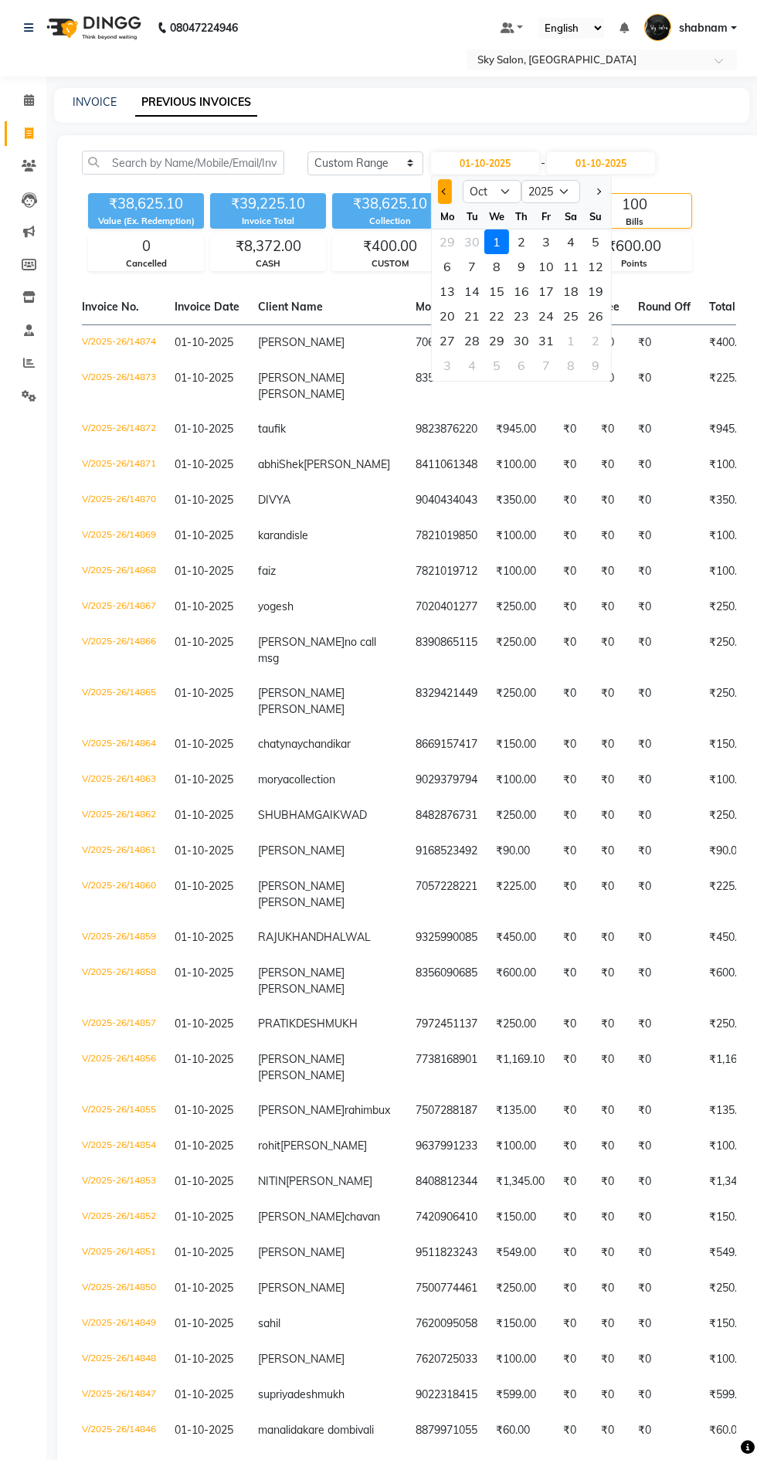
click at [445, 191] on span "Previous month" at bounding box center [445, 191] width 6 height 6
select select "9"
click at [470, 345] on div "30" at bounding box center [472, 340] width 25 height 25
type input "30-09-2025"
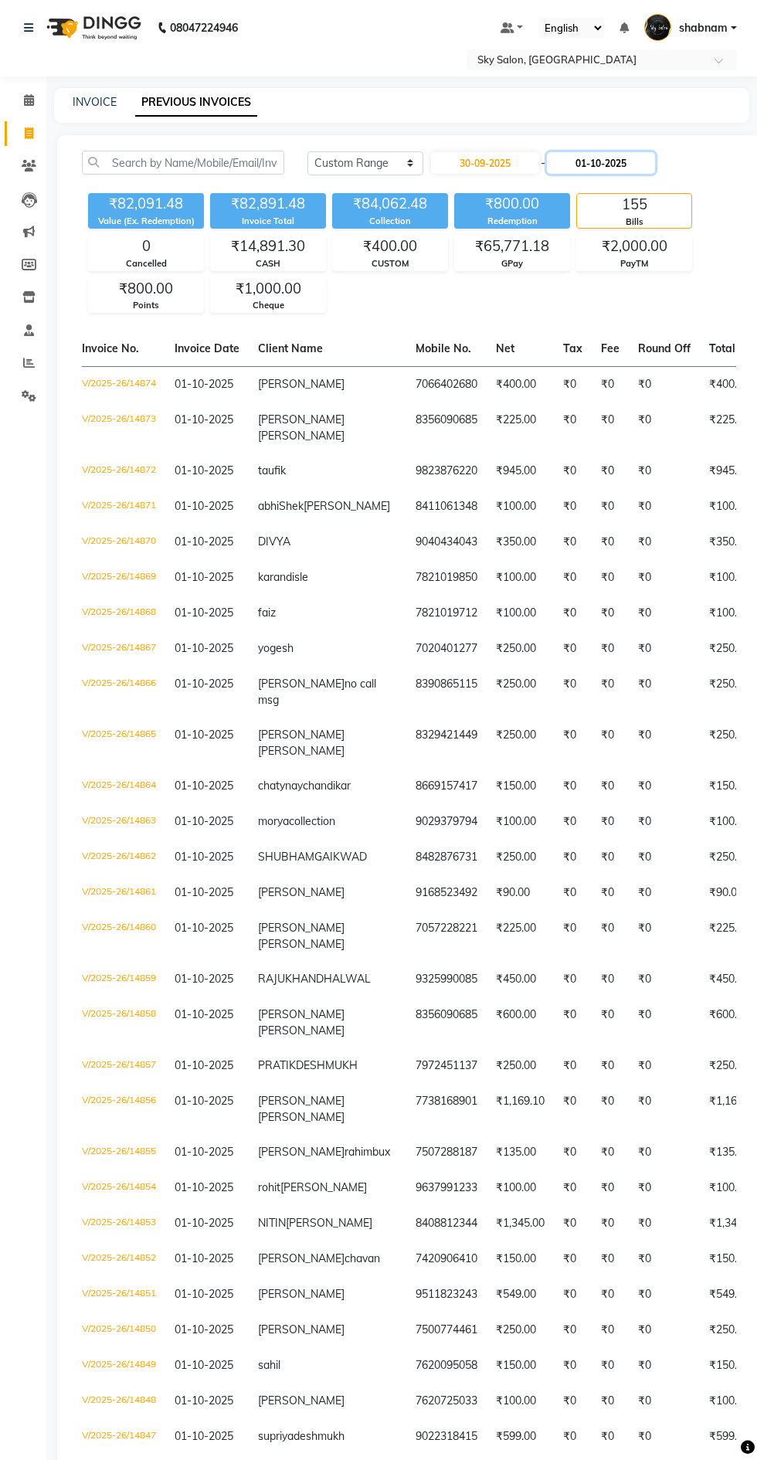
click at [637, 161] on input "01-10-2025" at bounding box center [601, 163] width 108 height 22
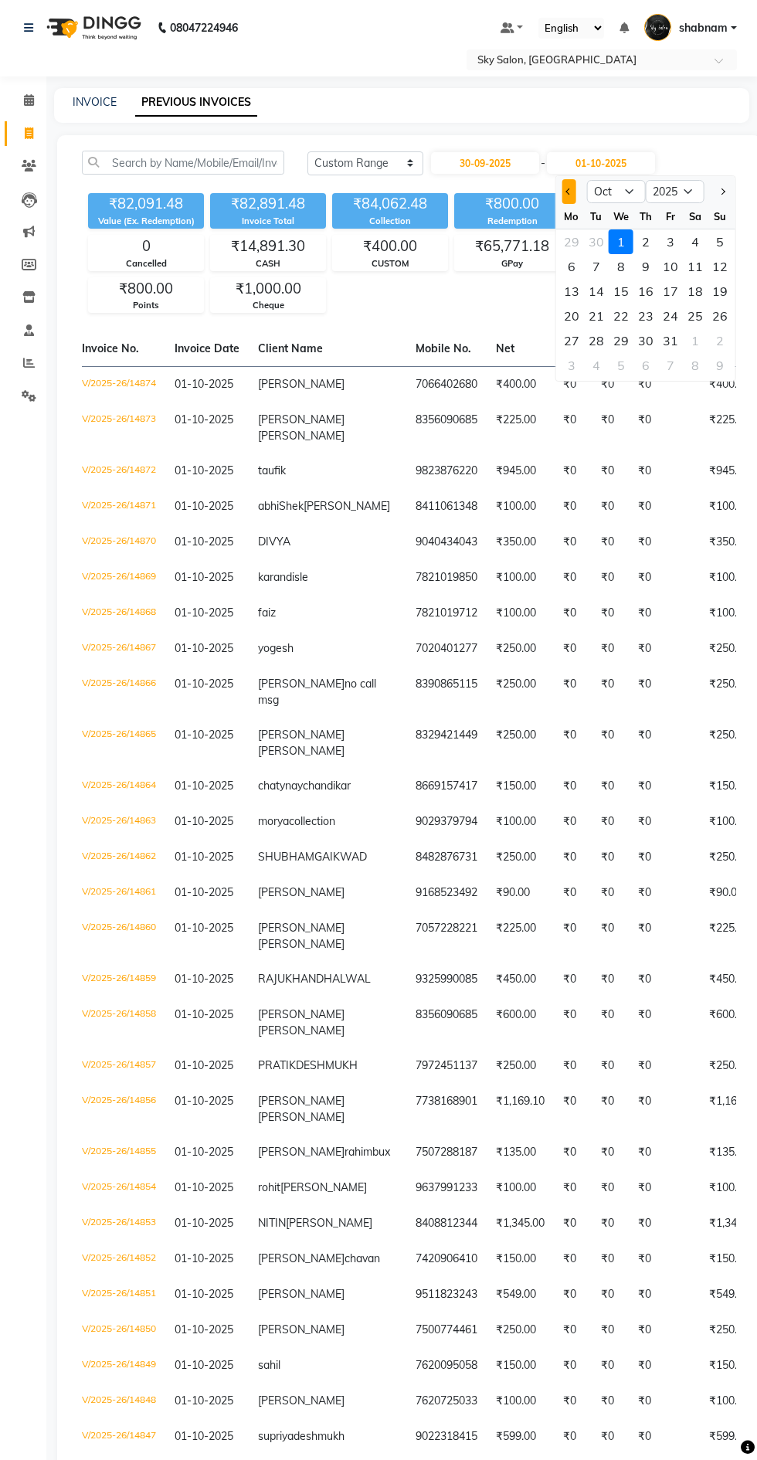
click at [569, 201] on button "Previous month" at bounding box center [568, 191] width 13 height 25
select select "9"
click at [582, 200] on div at bounding box center [571, 191] width 31 height 25
click at [596, 340] on div "30" at bounding box center [596, 340] width 25 height 25
type input "30-09-2025"
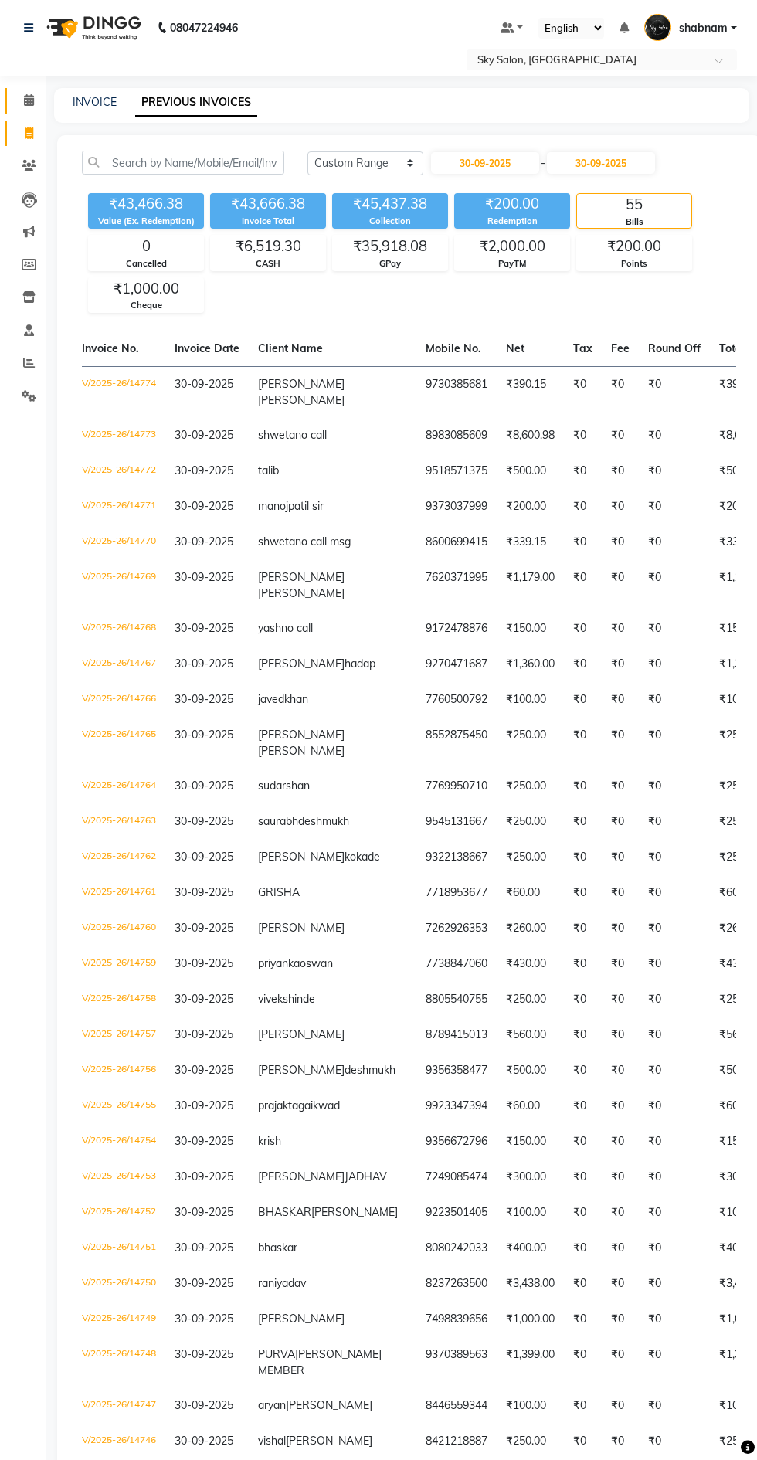
click at [29, 100] on icon at bounding box center [29, 100] width 10 height 12
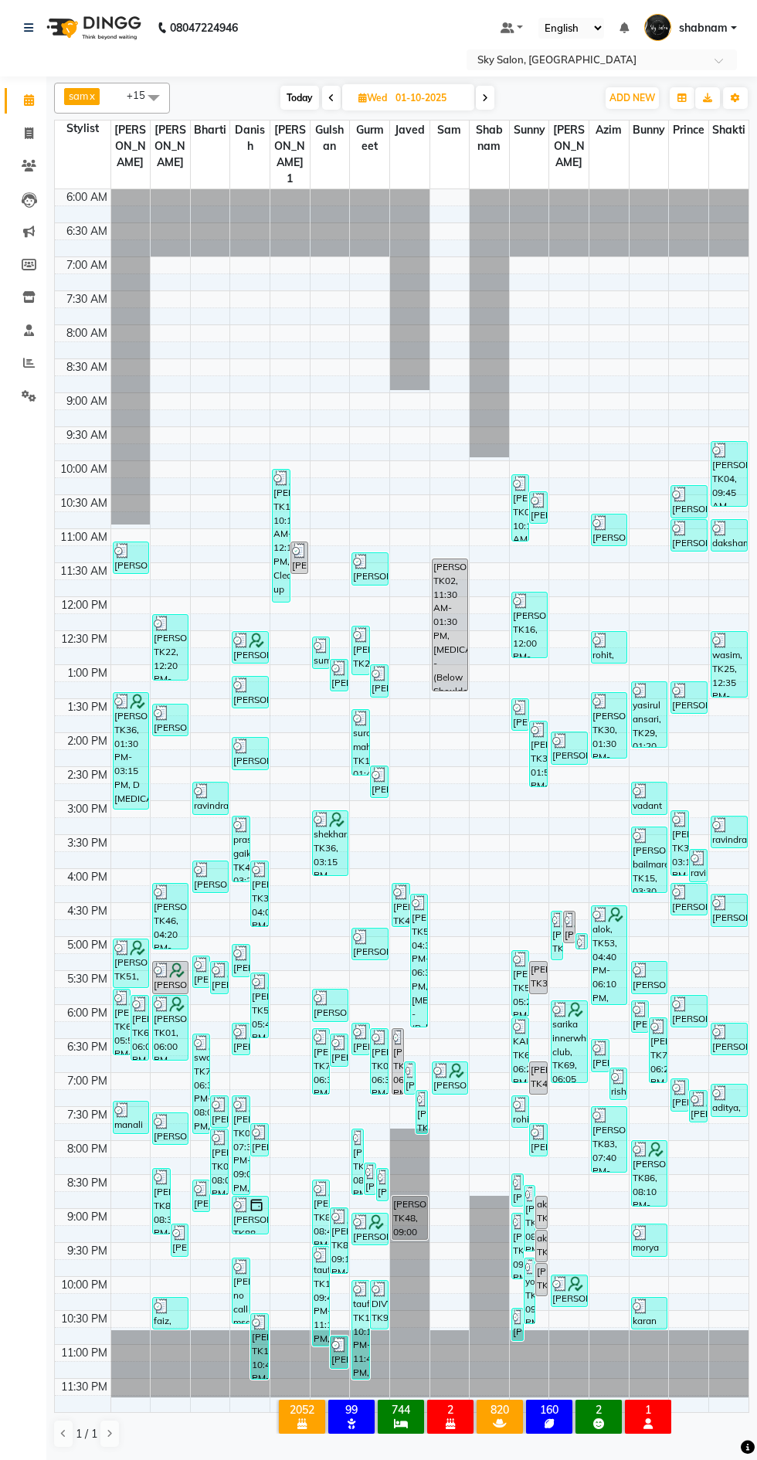
click at [326, 103] on span at bounding box center [331, 98] width 19 height 24
type input "30-09-2025"
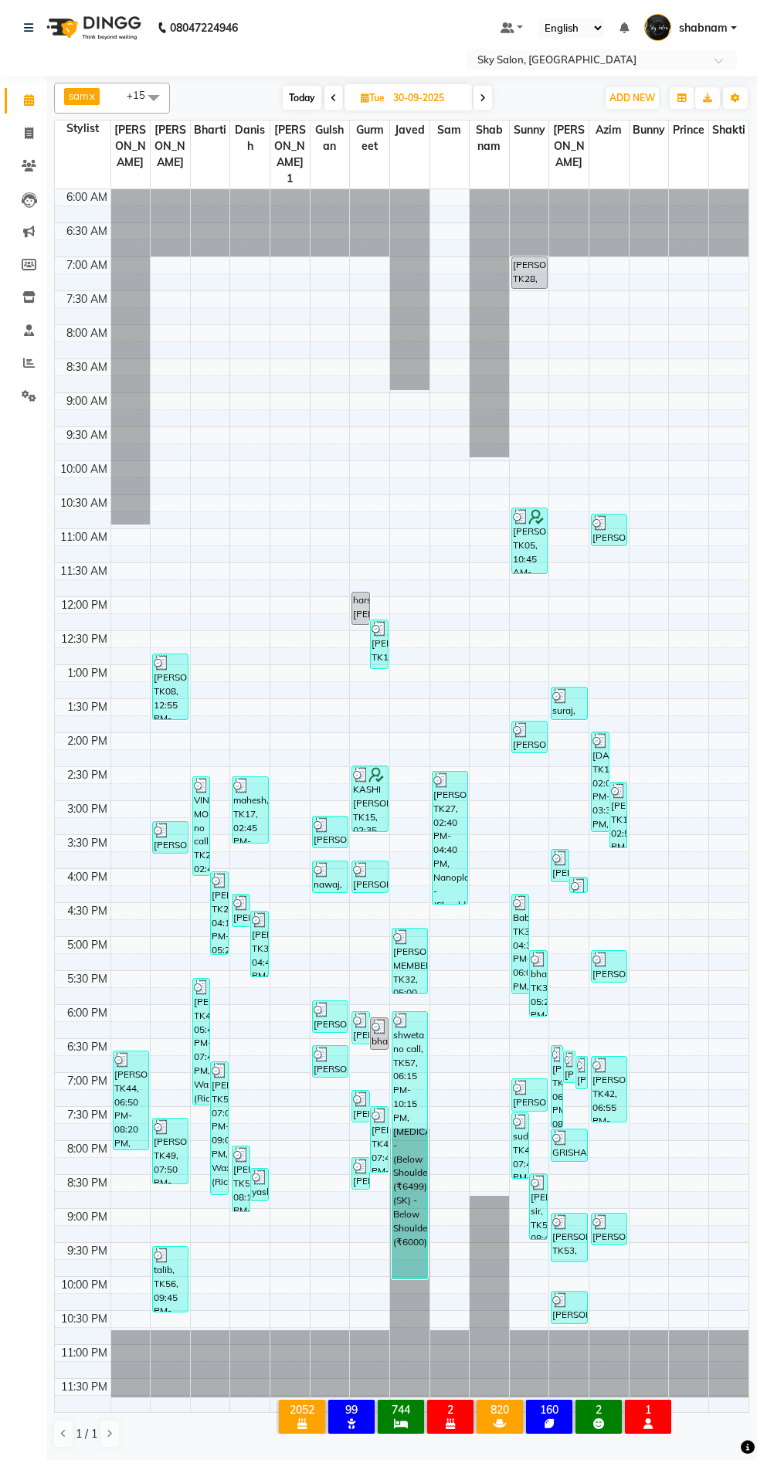
click at [153, 104] on span at bounding box center [153, 97] width 31 height 29
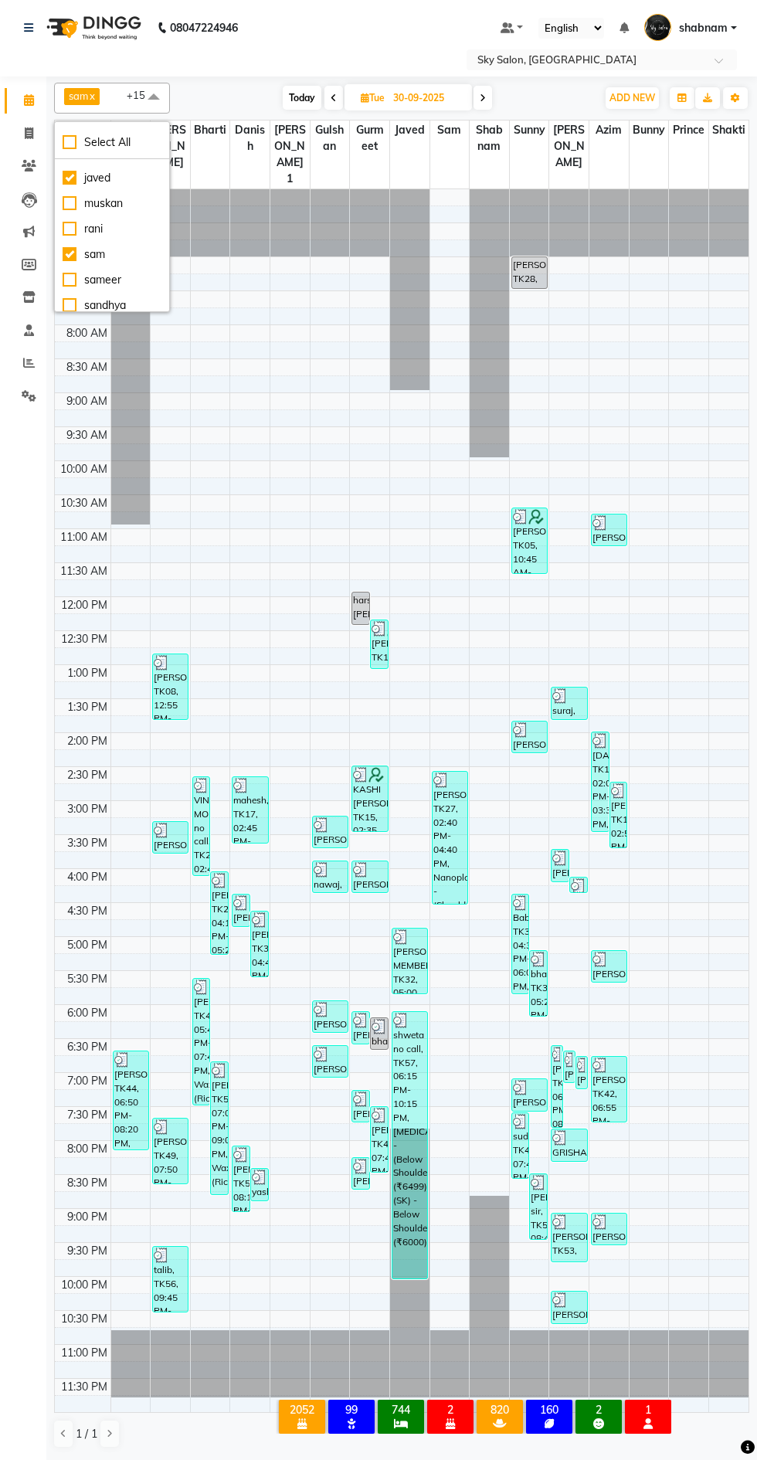
scroll to position [294, 0]
click at [155, 270] on li "sameer" at bounding box center [112, 276] width 114 height 25
checkbox input "true"
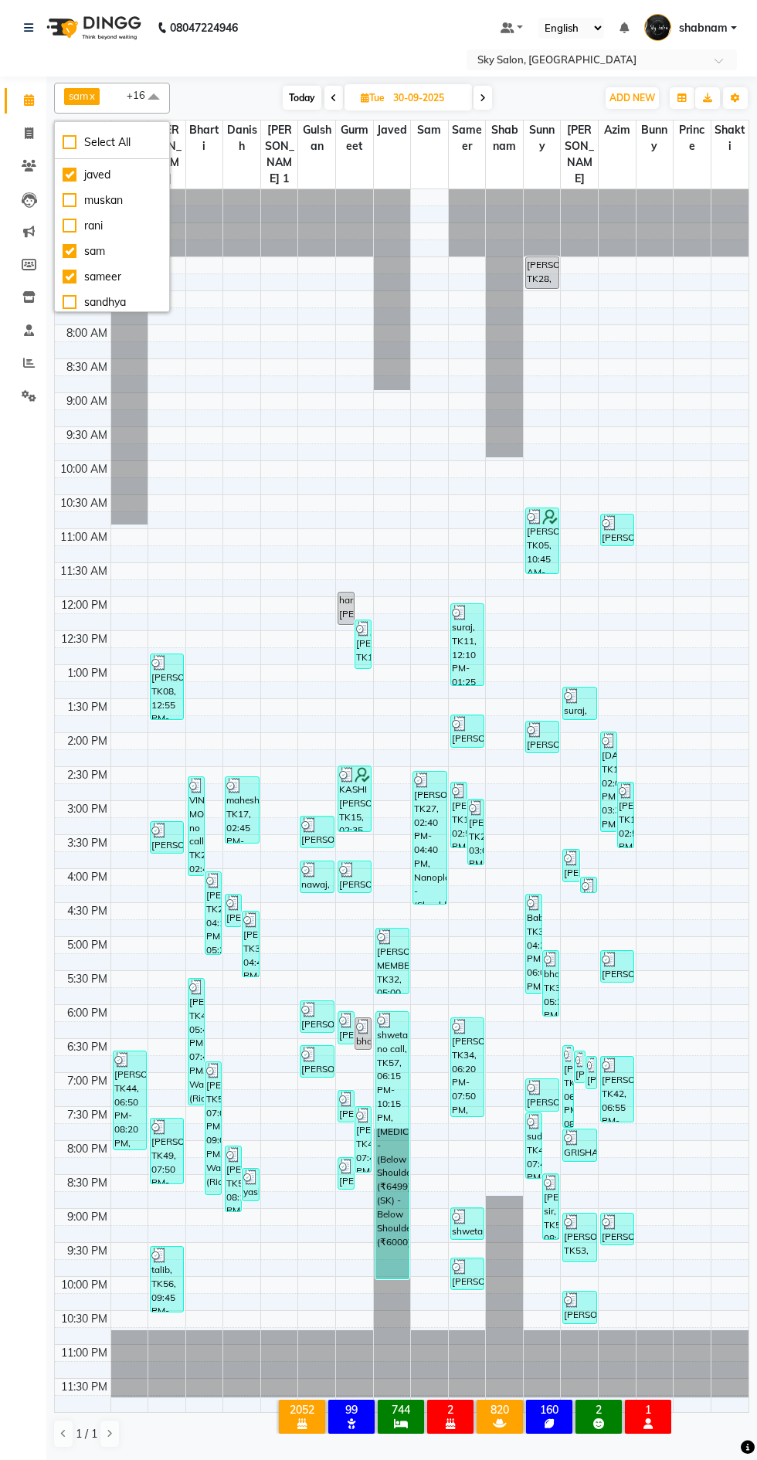
click at [254, 93] on div "Today Tue 30-09-2025" at bounding box center [387, 98] width 419 height 23
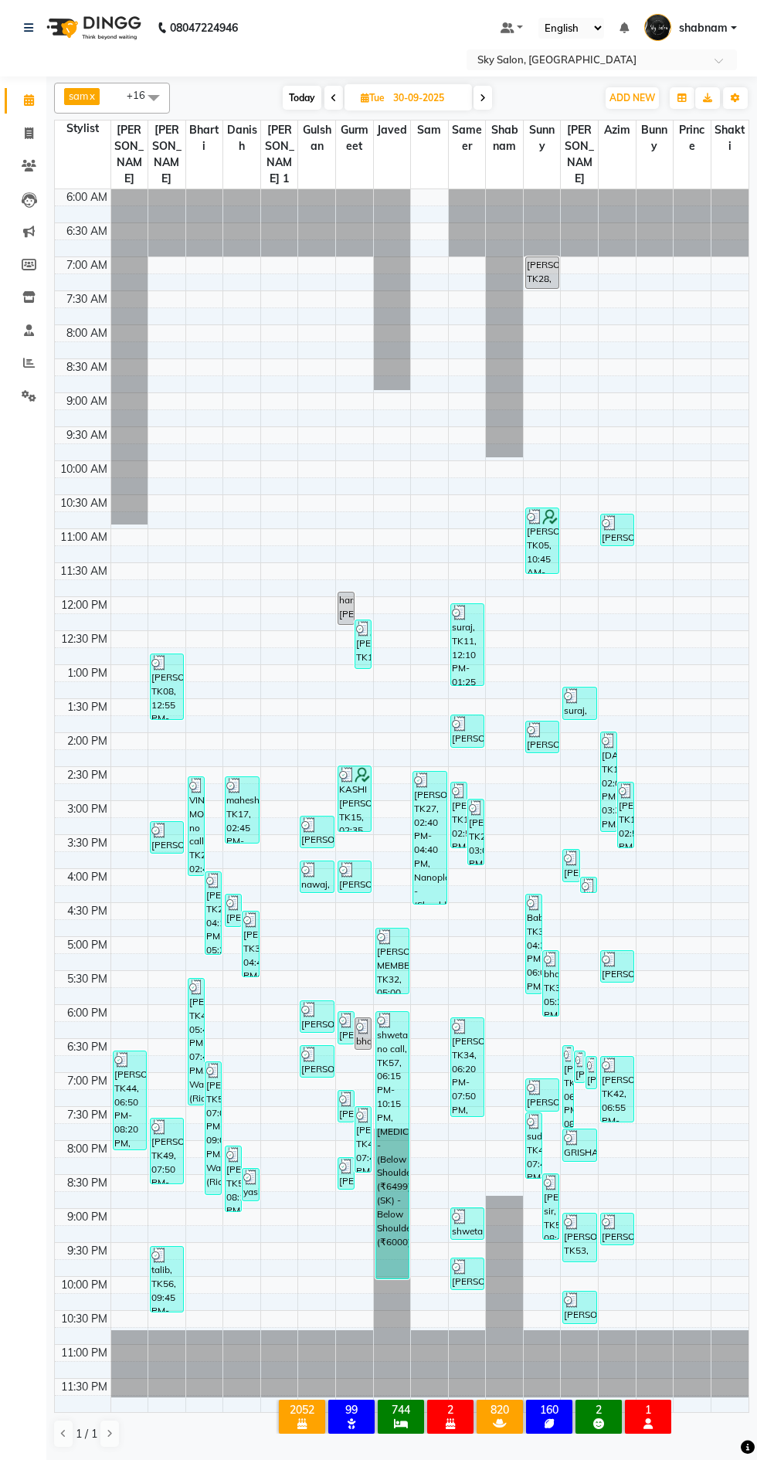
click at [462, 637] on div "suraj, TK11, 12:10 PM-01:25 PM, Male - Basic Hair Cut (₹150),Beard - Beard Trea…" at bounding box center [467, 644] width 32 height 81
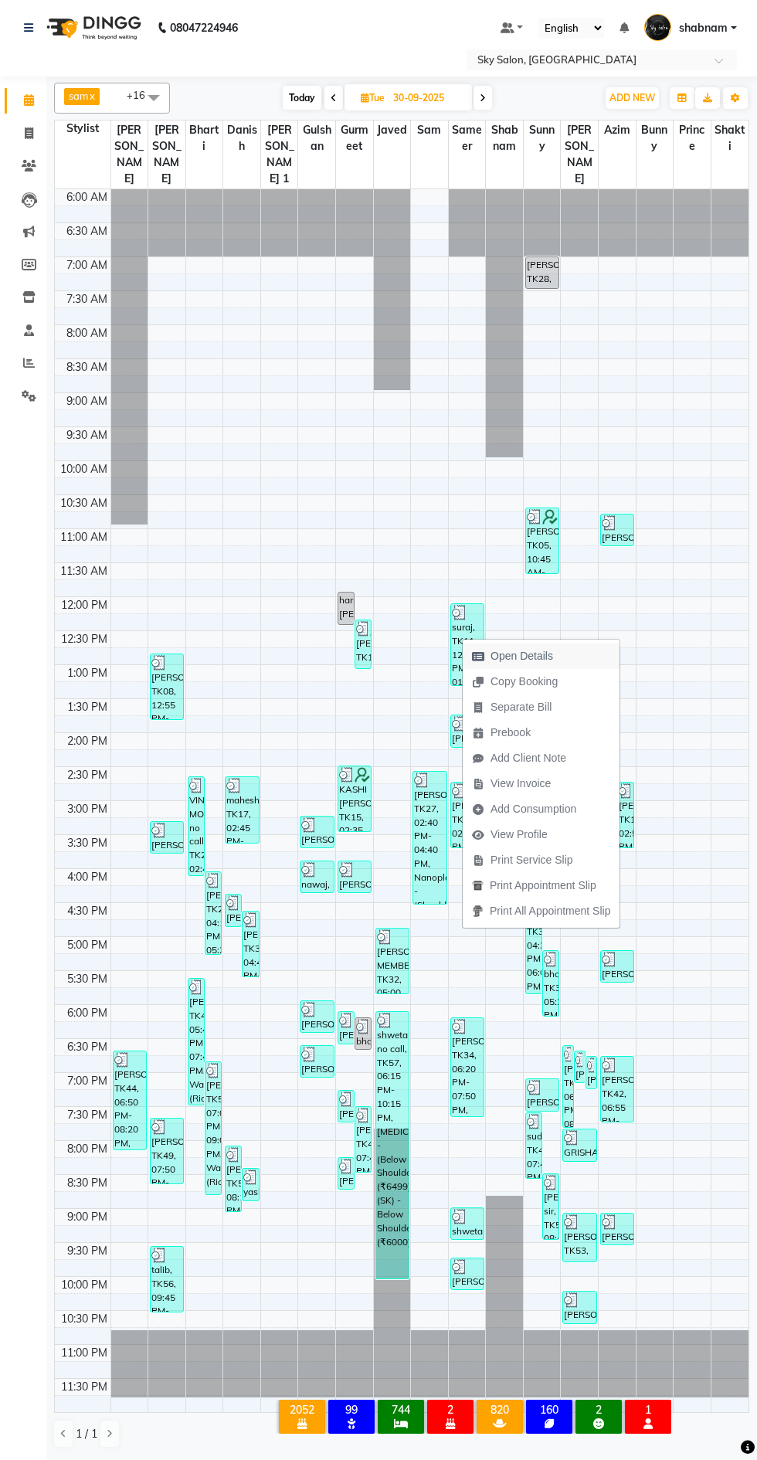
click at [562, 657] on span "Open Details" at bounding box center [513, 655] width 100 height 25
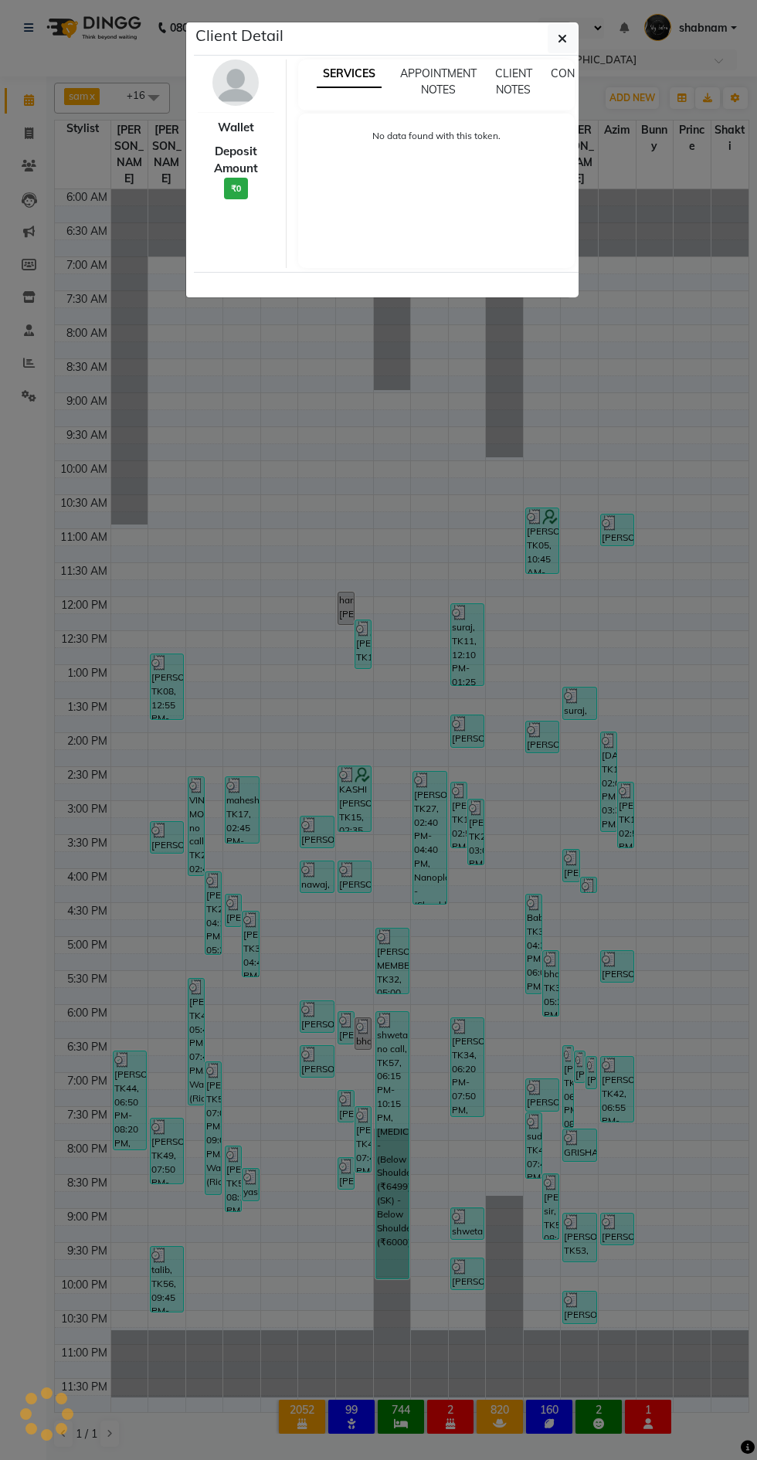
select select "3"
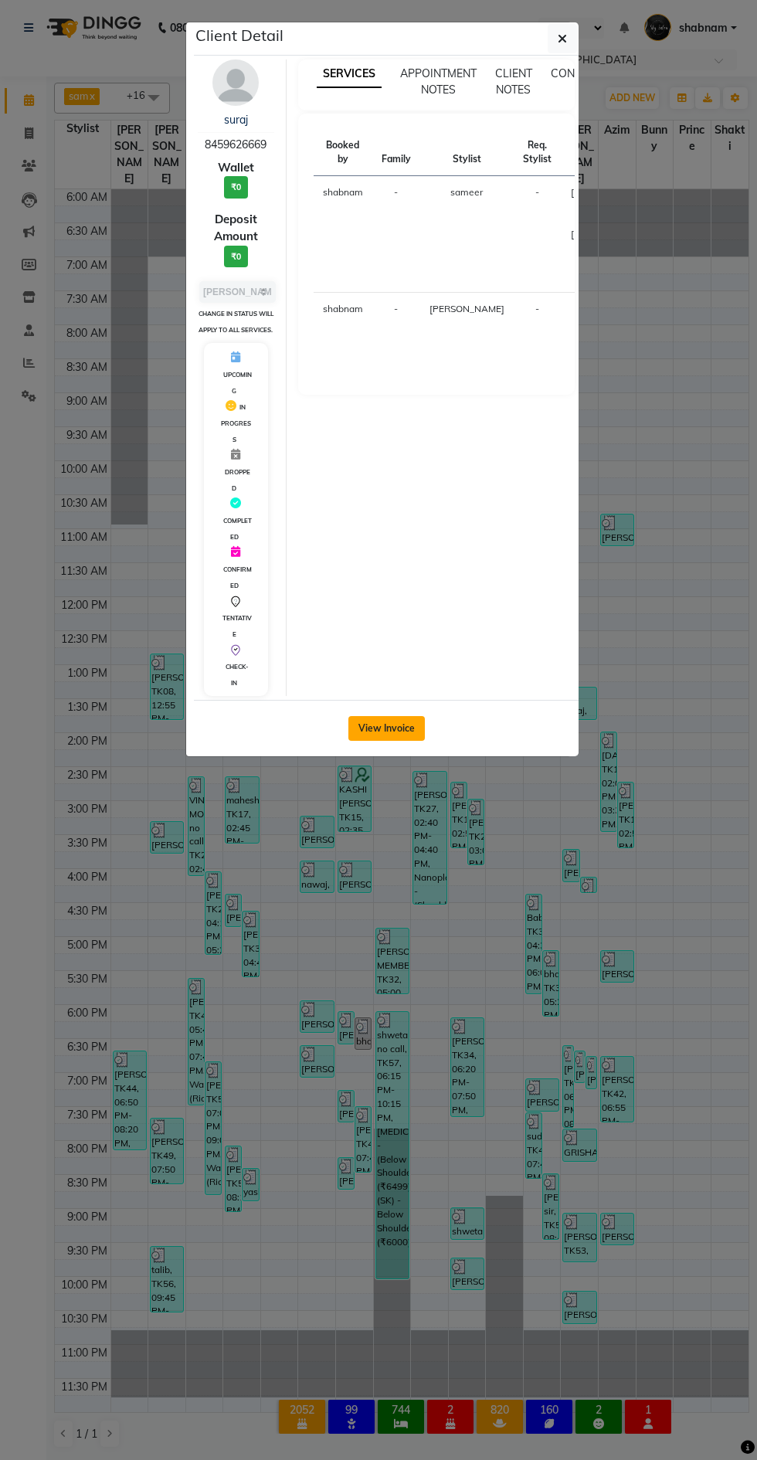
click at [409, 741] on button "View Invoice" at bounding box center [386, 728] width 76 height 25
